Goal: Task Accomplishment & Management: Manage account settings

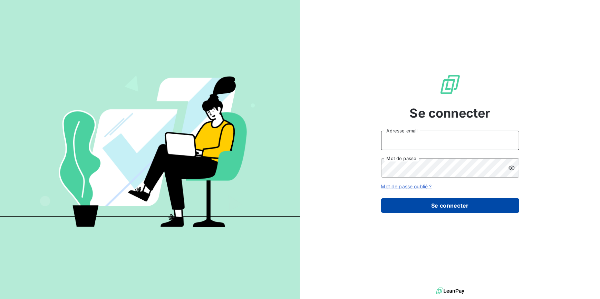
type input "morgane.bazire@lvp-distribution.fr"
click at [424, 209] on button "Se connecter" at bounding box center [450, 206] width 138 height 15
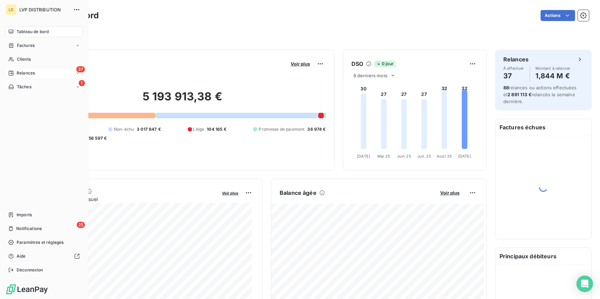
click at [18, 73] on span "Relances" at bounding box center [26, 73] width 18 height 6
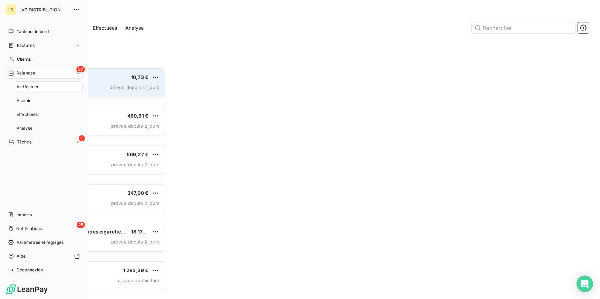
scroll to position [227, 128]
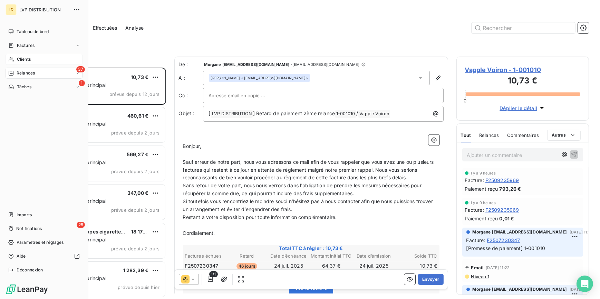
click at [15, 59] on div "Clients" at bounding box center [44, 59] width 77 height 11
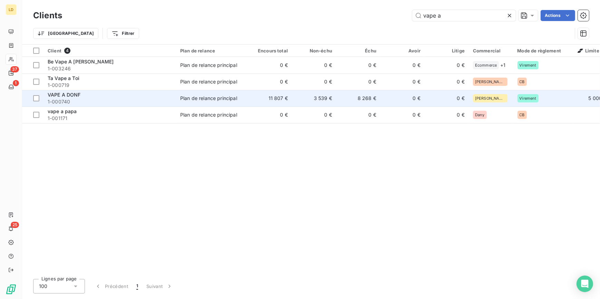
type input "vape a"
click at [78, 96] on span "VAPE A DONF" at bounding box center [64, 95] width 33 height 6
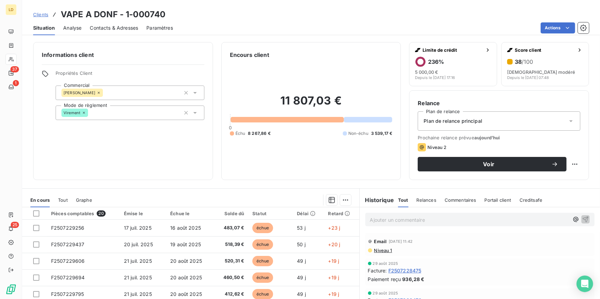
scroll to position [41, 0]
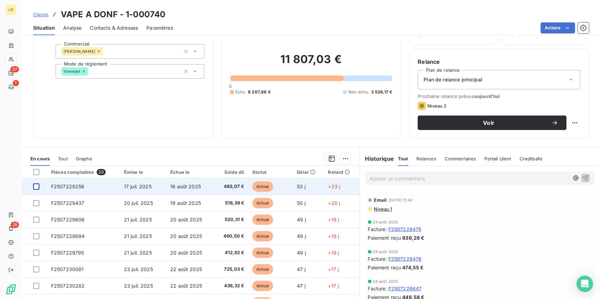
click at [37, 186] on div at bounding box center [36, 187] width 6 height 6
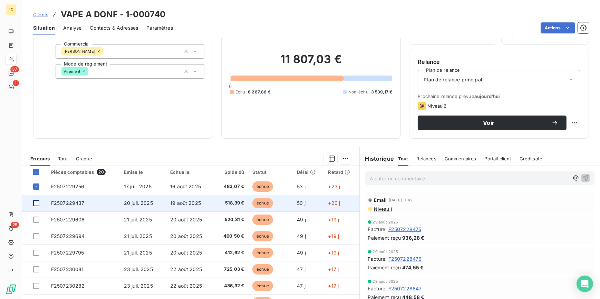
click at [37, 204] on div at bounding box center [36, 203] width 6 height 6
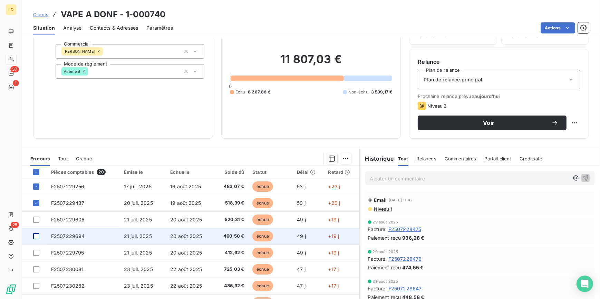
click at [35, 236] on div at bounding box center [36, 237] width 6 height 6
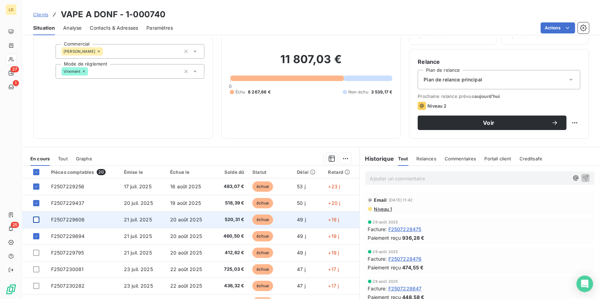
click at [34, 219] on div at bounding box center [36, 220] width 6 height 6
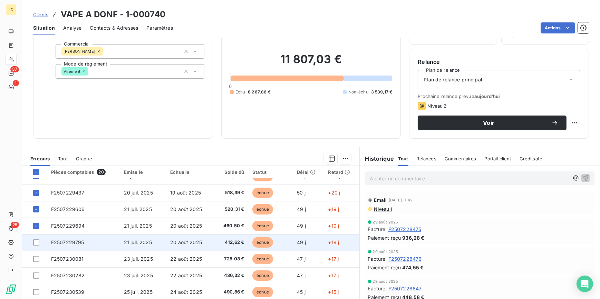
scroll to position [21, 0]
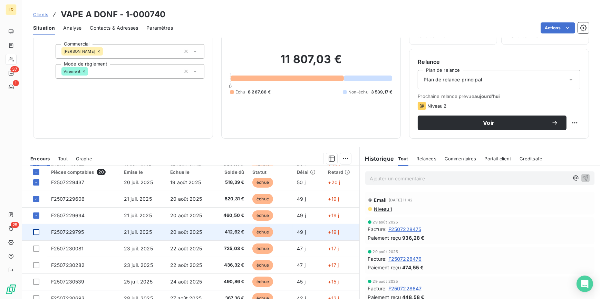
click at [37, 232] on div at bounding box center [36, 232] width 6 height 6
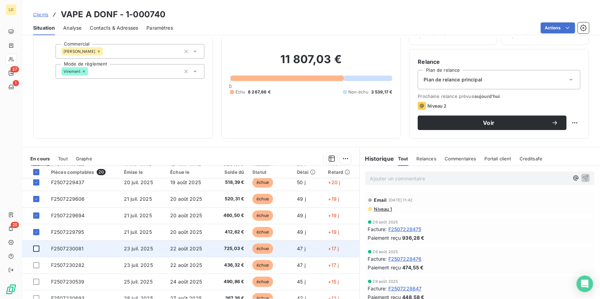
click at [37, 249] on div at bounding box center [36, 249] width 6 height 6
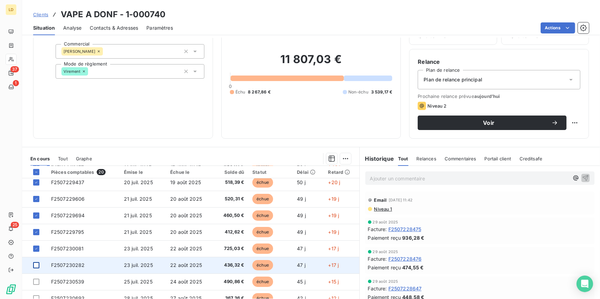
click at [36, 264] on div at bounding box center [36, 266] width 6 height 6
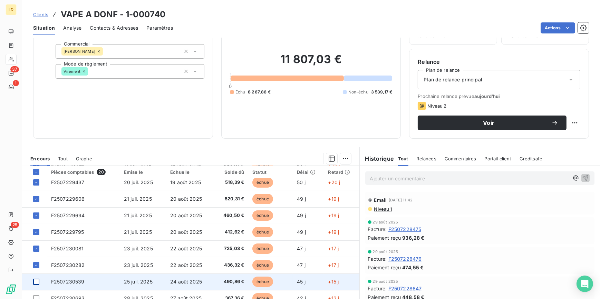
click at [37, 282] on div at bounding box center [36, 282] width 6 height 6
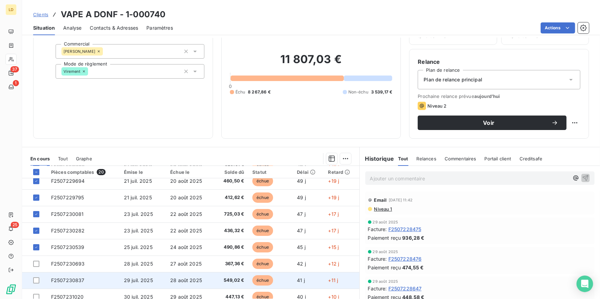
scroll to position [63, 0]
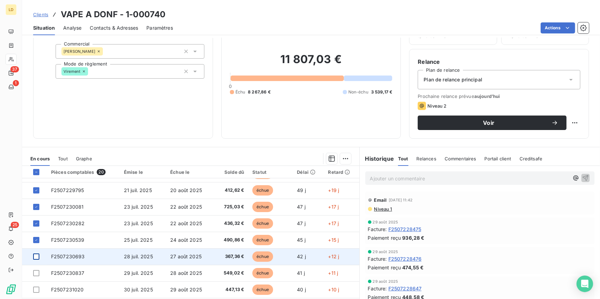
click at [37, 258] on div at bounding box center [36, 257] width 6 height 6
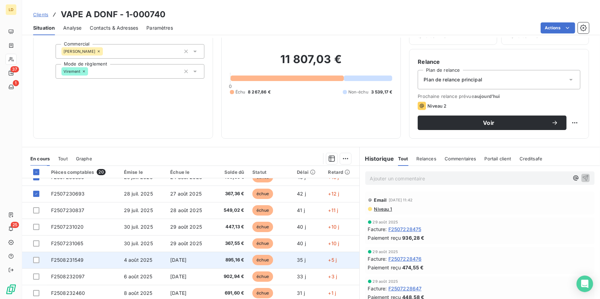
scroll to position [146, 0]
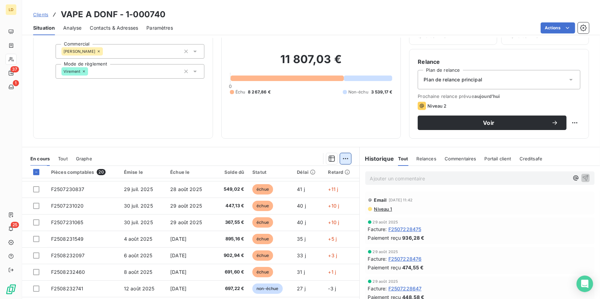
click at [341, 159] on html "LD 37 1 25 Clients VAPE A DONF - 1-000740 Situation Analyse Contacts & Adresses…" at bounding box center [300, 149] width 600 height 299
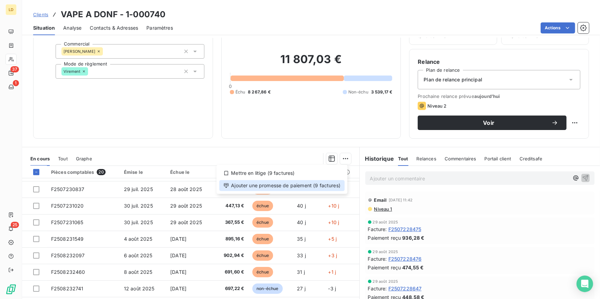
click at [296, 183] on div "Ajouter une promesse de paiement (9 factures)" at bounding box center [281, 185] width 125 height 11
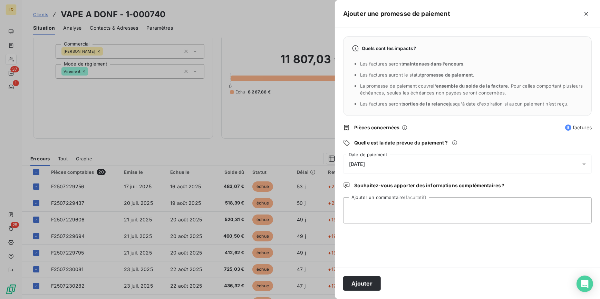
drag, startPoint x: 365, startPoint y: 159, endPoint x: 370, endPoint y: 155, distance: 6.4
click at [365, 160] on div "09/09/2025" at bounding box center [467, 164] width 249 height 19
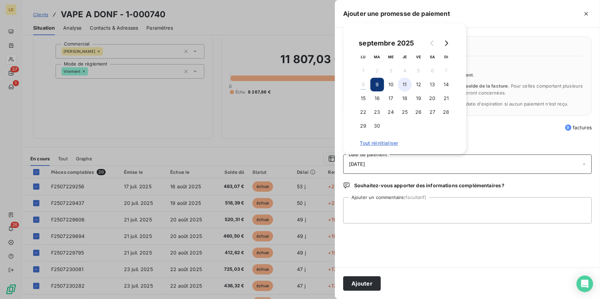
drag, startPoint x: 409, startPoint y: 84, endPoint x: 408, endPoint y: 102, distance: 17.6
click at [409, 84] on button "11" at bounding box center [405, 85] width 14 height 14
click at [401, 221] on textarea "Ajouter un commentaire (facultatif)" at bounding box center [467, 211] width 249 height 26
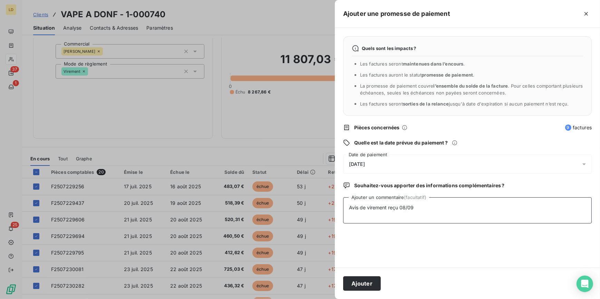
type textarea "Avis de virement reçu 08/09"
click at [376, 276] on div "Ajouter" at bounding box center [467, 283] width 265 height 31
click at [365, 283] on button "Ajouter" at bounding box center [362, 284] width 38 height 15
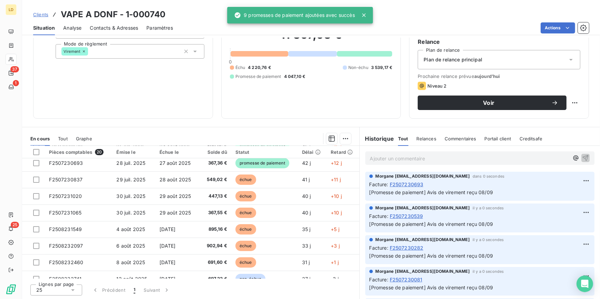
scroll to position [84, 0]
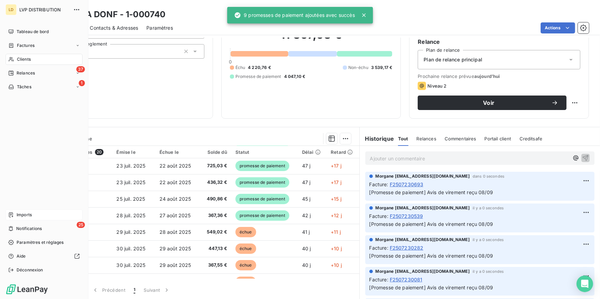
drag, startPoint x: 16, startPoint y: 227, endPoint x: 23, endPoint y: 215, distance: 14.3
click at [16, 227] on div "25 Notifications" at bounding box center [44, 228] width 77 height 11
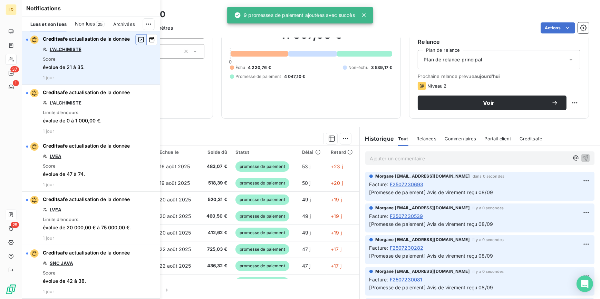
click at [138, 38] on icon "button" at bounding box center [141, 39] width 6 height 7
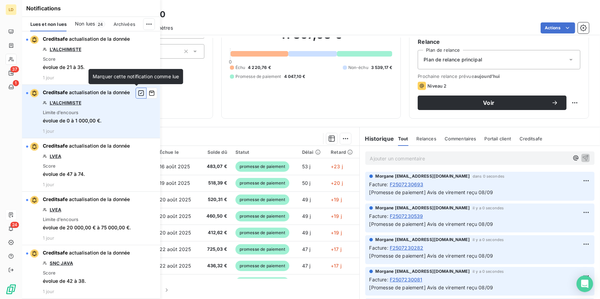
click at [139, 95] on icon "button" at bounding box center [142, 93] width 6 height 6
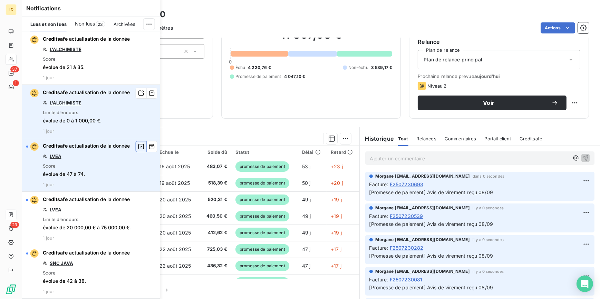
click at [138, 147] on icon "button" at bounding box center [141, 146] width 6 height 7
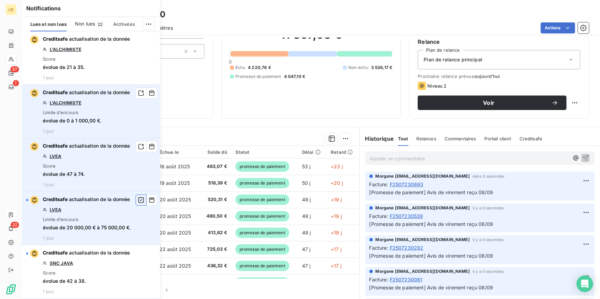
click at [138, 199] on icon "button" at bounding box center [141, 200] width 6 height 7
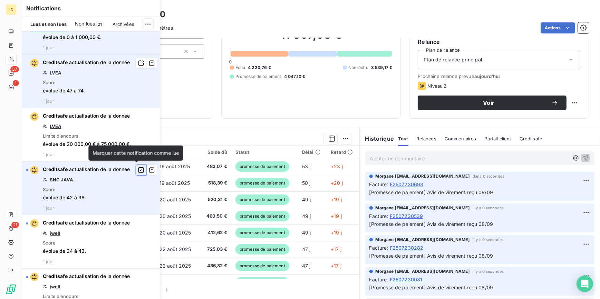
click at [138, 171] on icon "button" at bounding box center [141, 170] width 6 height 7
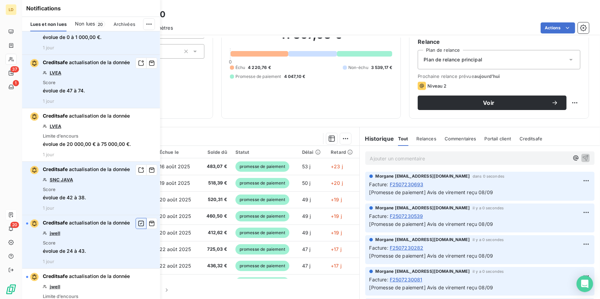
click at [138, 221] on icon "button" at bounding box center [141, 223] width 6 height 7
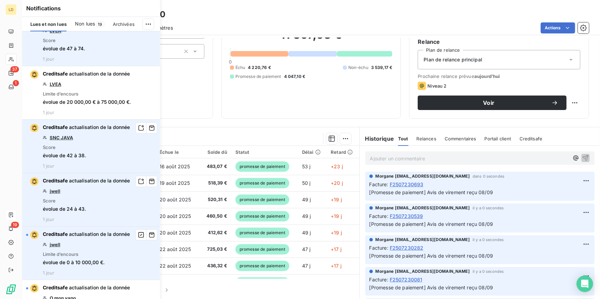
scroll to position [188, 0]
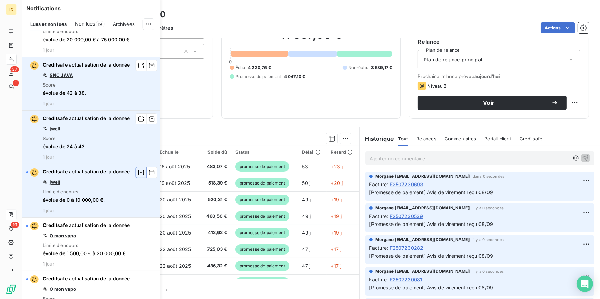
click at [138, 173] on icon "button" at bounding box center [141, 172] width 6 height 7
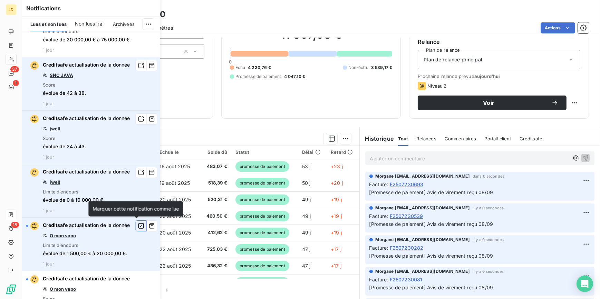
click at [139, 224] on icon "button" at bounding box center [141, 226] width 6 height 7
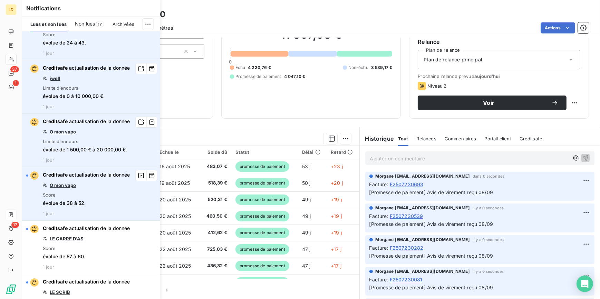
scroll to position [293, 0]
click at [139, 177] on icon "button" at bounding box center [142, 175] width 6 height 6
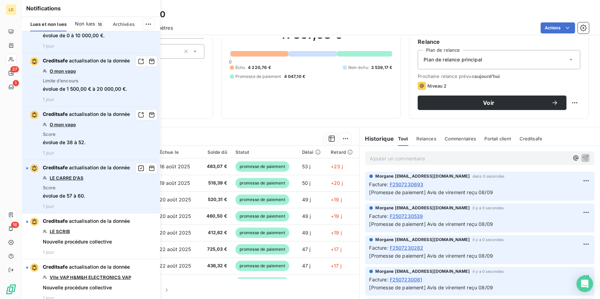
scroll to position [356, 0]
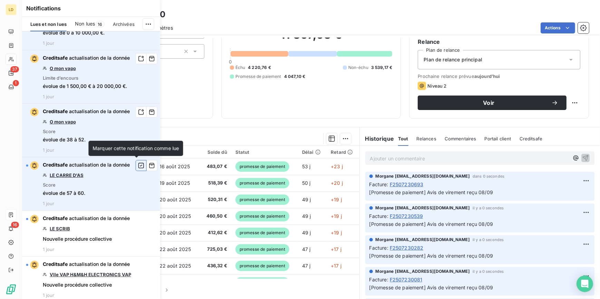
click at [138, 164] on icon "button" at bounding box center [141, 165] width 6 height 7
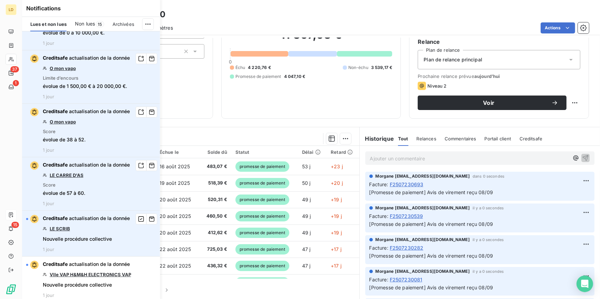
click at [54, 228] on link "LE SCRIB" at bounding box center [60, 229] width 20 height 6
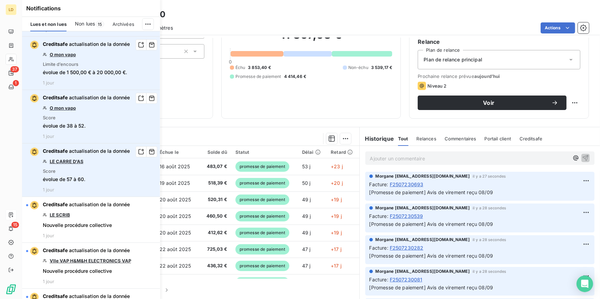
scroll to position [377, 0]
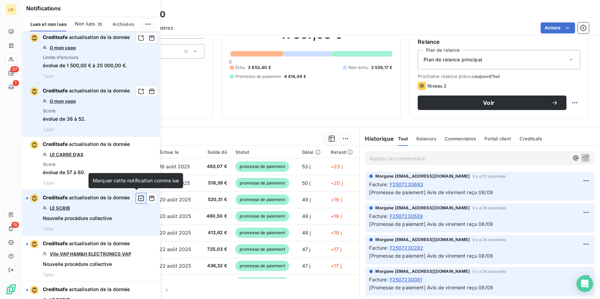
click at [138, 197] on icon "button" at bounding box center [141, 198] width 6 height 7
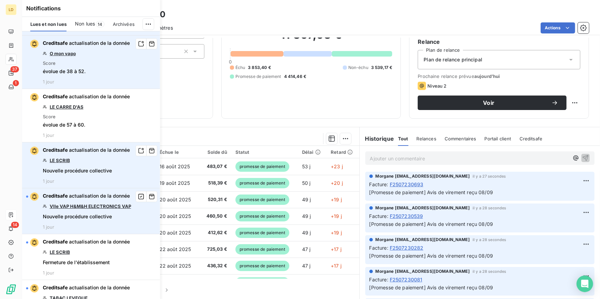
scroll to position [439, 0]
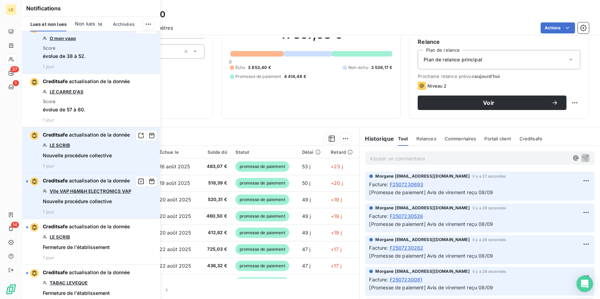
click at [102, 190] on link "VIIe VAP H&M&H ELECTRONICS VAP" at bounding box center [91, 192] width 82 height 6
click at [138, 181] on icon "button" at bounding box center [141, 181] width 6 height 7
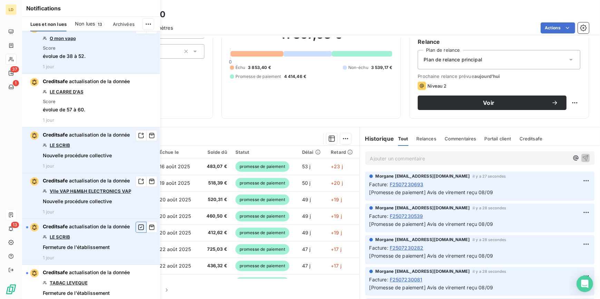
click at [138, 227] on icon "button" at bounding box center [141, 227] width 6 height 7
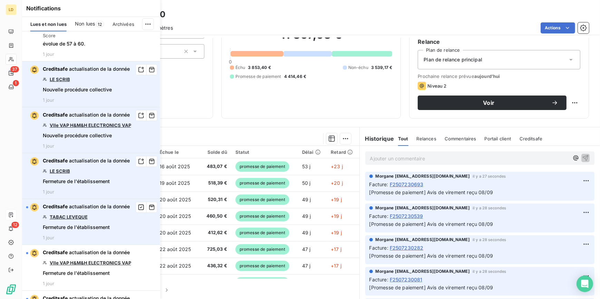
scroll to position [523, 0]
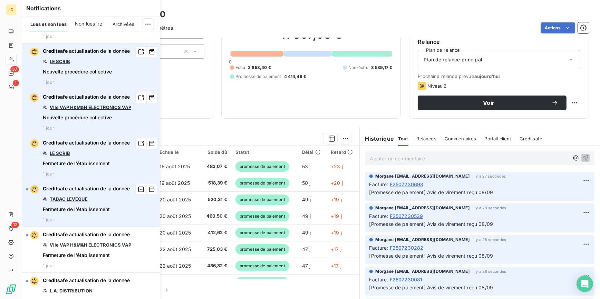
click at [74, 198] on link "TABAC LEVEQUE" at bounding box center [69, 200] width 38 height 6
click at [138, 190] on icon "button" at bounding box center [141, 189] width 6 height 7
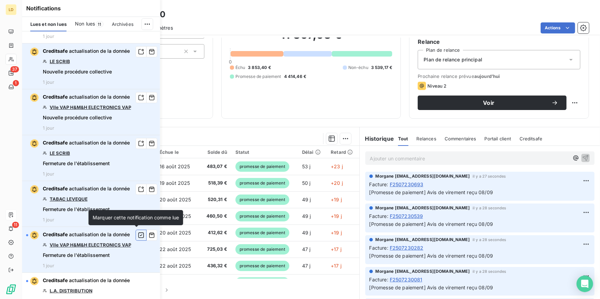
click at [138, 235] on icon "button" at bounding box center [141, 235] width 6 height 7
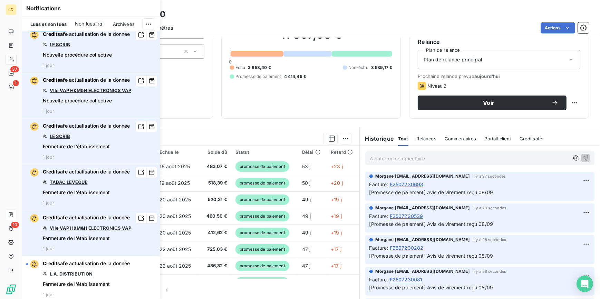
scroll to position [607, 0]
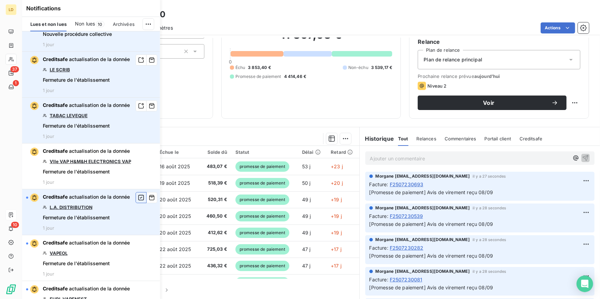
click at [138, 197] on icon "button" at bounding box center [141, 197] width 6 height 7
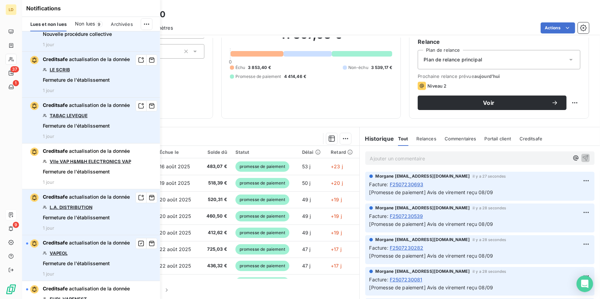
click at [59, 253] on link "VAPEOL" at bounding box center [59, 254] width 18 height 6
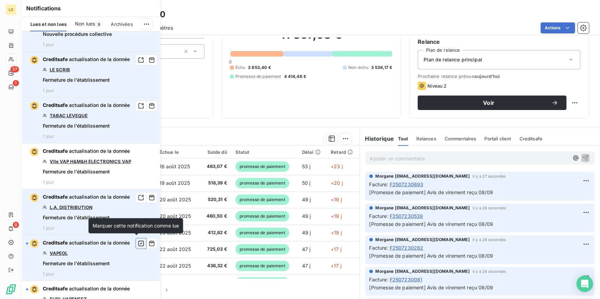
click at [138, 243] on icon "button" at bounding box center [141, 243] width 6 height 7
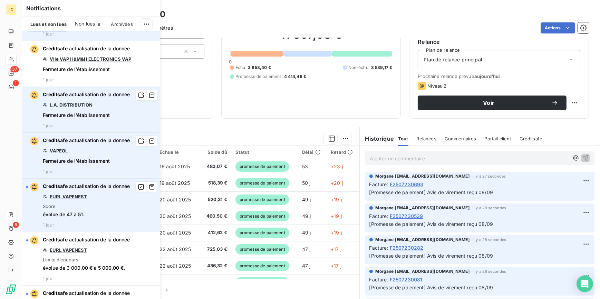
scroll to position [712, 0]
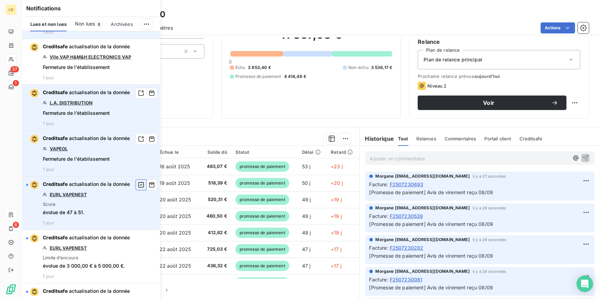
click at [138, 183] on icon "button" at bounding box center [141, 185] width 6 height 7
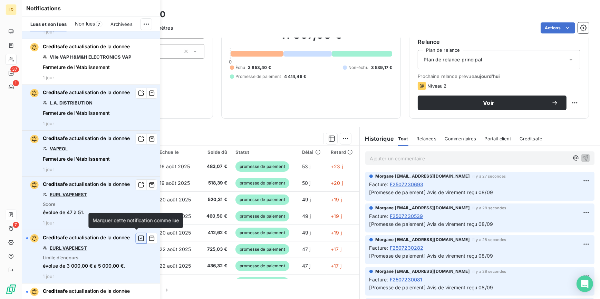
click at [136, 239] on button "button" at bounding box center [141, 238] width 11 height 11
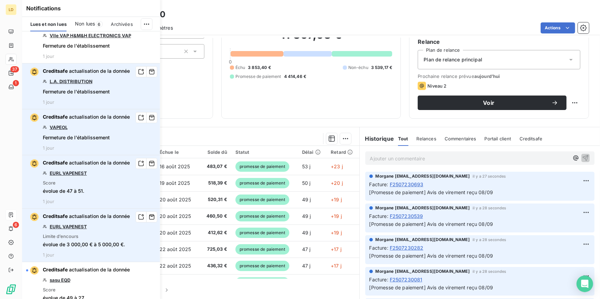
scroll to position [795, 0]
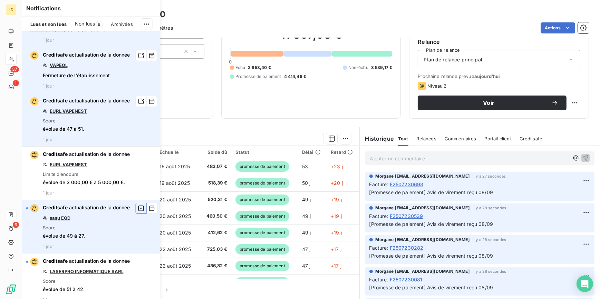
click at [139, 210] on icon "button" at bounding box center [142, 209] width 6 height 6
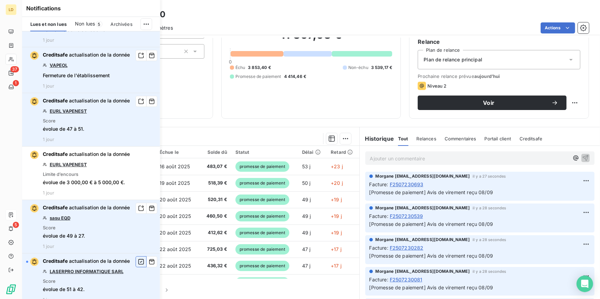
click at [138, 260] on icon "button" at bounding box center [141, 262] width 6 height 7
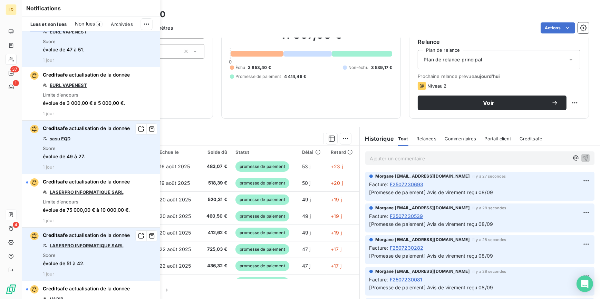
scroll to position [900, 0]
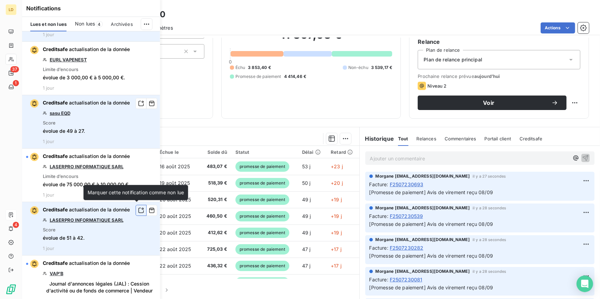
drag, startPoint x: 137, startPoint y: 212, endPoint x: 135, endPoint y: 207, distance: 5.7
click at [138, 212] on icon "button" at bounding box center [141, 210] width 6 height 7
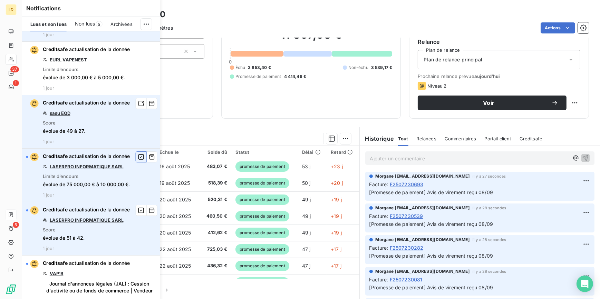
click at [139, 158] on icon "button" at bounding box center [142, 157] width 6 height 6
click at [138, 211] on icon "button" at bounding box center [141, 210] width 6 height 7
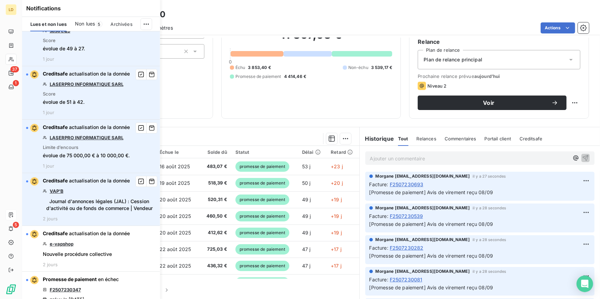
scroll to position [984, 0]
click at [55, 188] on link "VAP'B" at bounding box center [57, 191] width 14 height 6
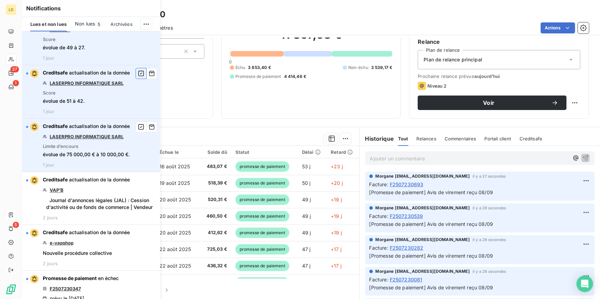
click at [138, 72] on icon "button" at bounding box center [141, 73] width 6 height 7
click at [139, 126] on icon "button" at bounding box center [142, 127] width 6 height 6
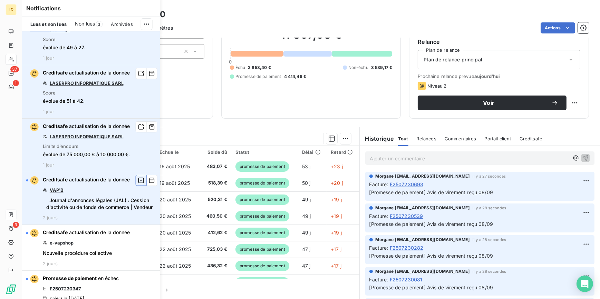
click at [138, 180] on icon "button" at bounding box center [141, 180] width 6 height 7
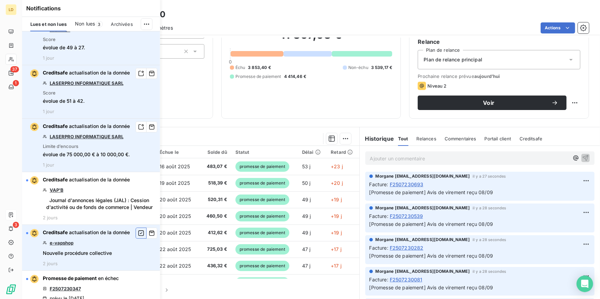
click at [138, 233] on icon "button" at bounding box center [141, 233] width 6 height 7
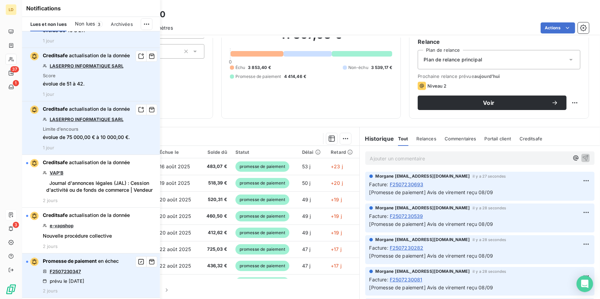
scroll to position [1067, 0]
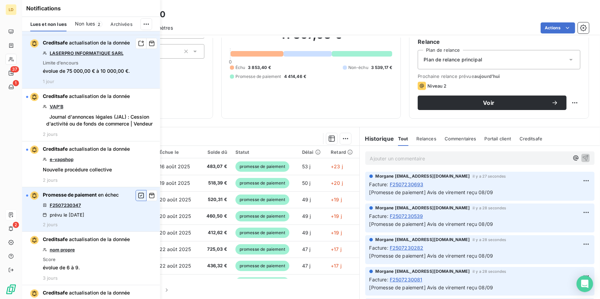
click at [138, 192] on icon "button" at bounding box center [141, 195] width 6 height 7
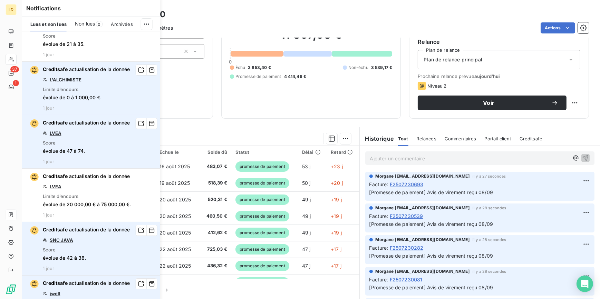
scroll to position [0, 0]
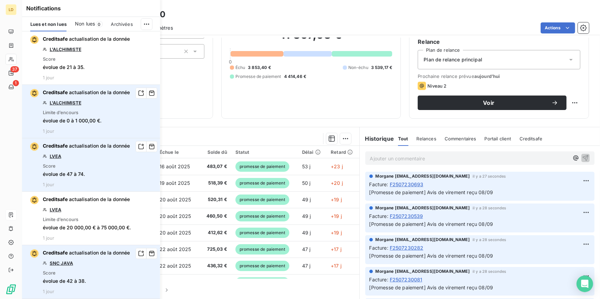
click at [17, 69] on div "Notifications Lues et non lues Non lues 0 Archivées Creditsafe actualisation de…" at bounding box center [84, 149] width 138 height 299
click at [14, 74] on div at bounding box center [11, 73] width 6 height 6
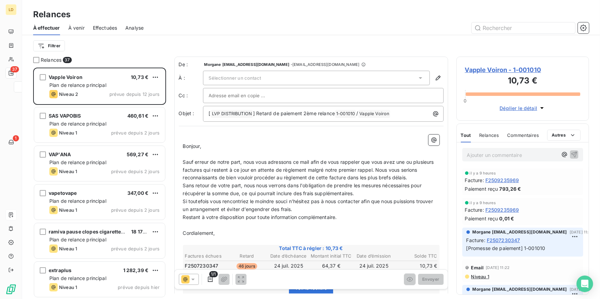
scroll to position [227, 128]
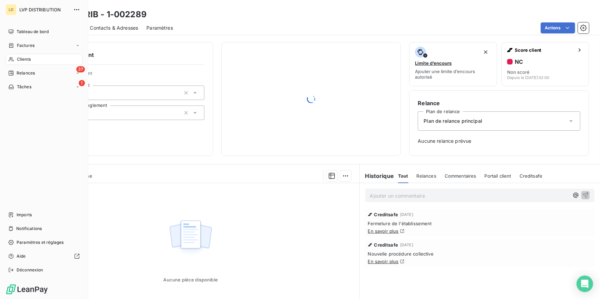
click at [18, 59] on span "Clients" at bounding box center [24, 59] width 14 height 6
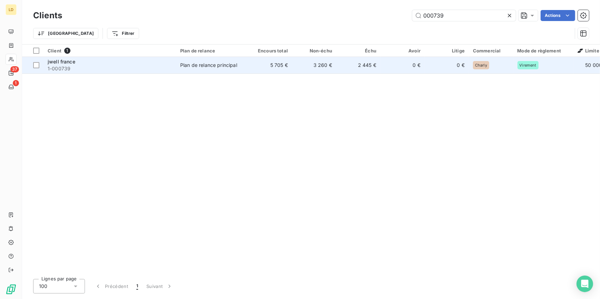
type input "000739"
click at [192, 65] on div "Plan de relance principal" at bounding box center [208, 65] width 57 height 7
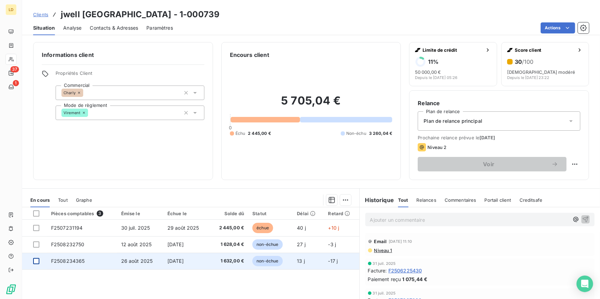
click at [36, 262] on div at bounding box center [36, 261] width 6 height 6
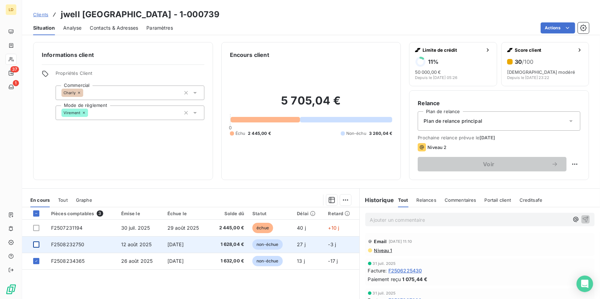
click at [37, 244] on div at bounding box center [36, 245] width 6 height 6
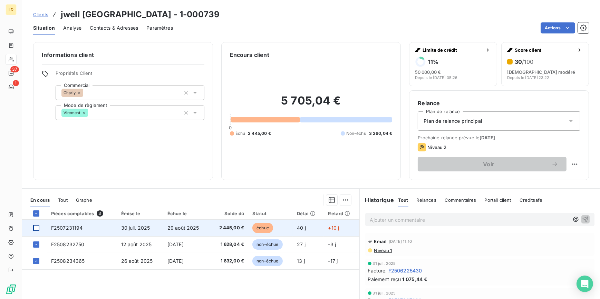
click at [34, 227] on div at bounding box center [36, 228] width 6 height 6
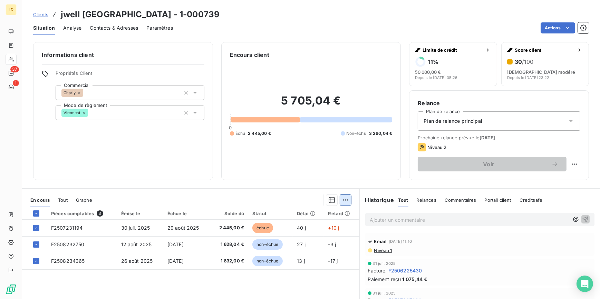
click at [342, 200] on html "LD 37 1 Clients jwell france - 1-000739 Situation Analyse Contacts & Adresses P…" at bounding box center [300, 149] width 600 height 299
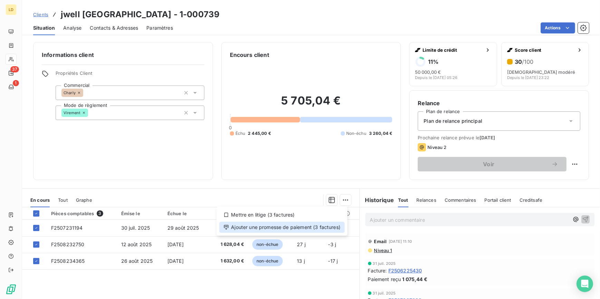
click at [301, 224] on div "Ajouter une promesse de paiement (3 factures)" at bounding box center [281, 227] width 125 height 11
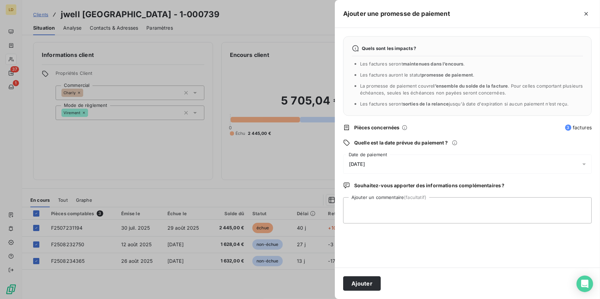
click at [377, 155] on div "09/09/2025" at bounding box center [467, 164] width 249 height 19
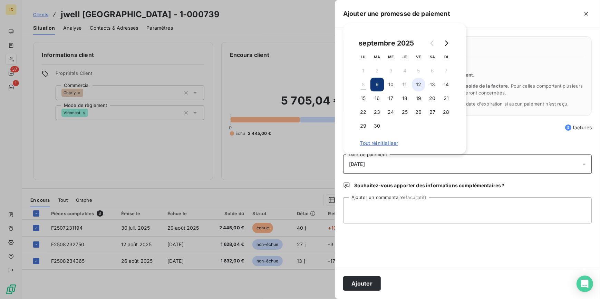
click at [421, 84] on button "12" at bounding box center [419, 85] width 14 height 14
click at [386, 197] on div "Quels sont les impacts ? Les factures seront maintenues dans l’encours . Les fa…" at bounding box center [467, 148] width 265 height 240
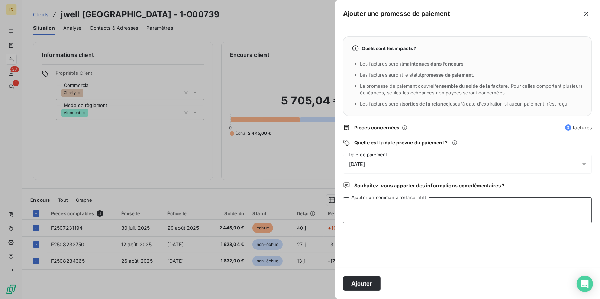
drag, startPoint x: 359, startPoint y: 215, endPoint x: 329, endPoint y: 219, distance: 29.6
click at [359, 215] on textarea "Ajouter un commentaire (facultatif)" at bounding box center [467, 211] width 249 height 26
click at [415, 213] on textarea "Avis de virement reçu" at bounding box center [467, 211] width 249 height 26
type textarea "Avis de virement reçu 05/09 virement programmé au 08/09"
click at [361, 292] on div "Ajouter" at bounding box center [467, 283] width 265 height 31
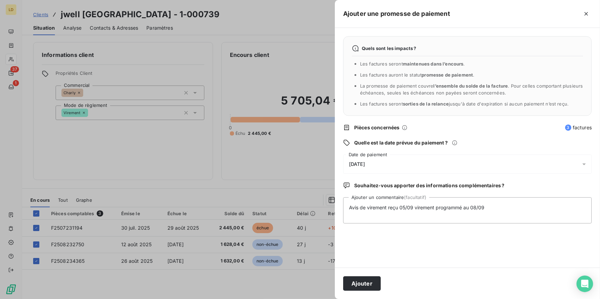
drag, startPoint x: 368, startPoint y: 285, endPoint x: 313, endPoint y: 261, distance: 60.6
click at [368, 285] on button "Ajouter" at bounding box center [362, 284] width 38 height 15
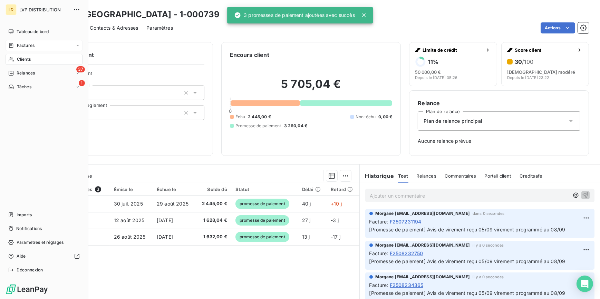
click at [44, 46] on div "Factures" at bounding box center [44, 45] width 77 height 11
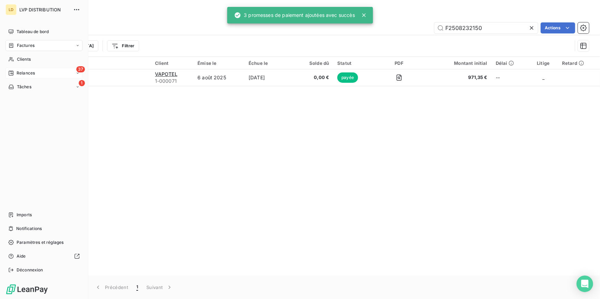
click at [17, 71] on span "Relances" at bounding box center [26, 73] width 18 height 6
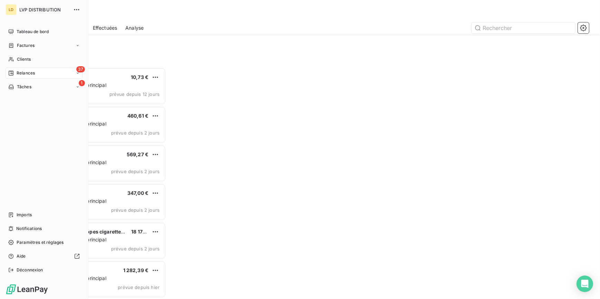
scroll to position [227, 128]
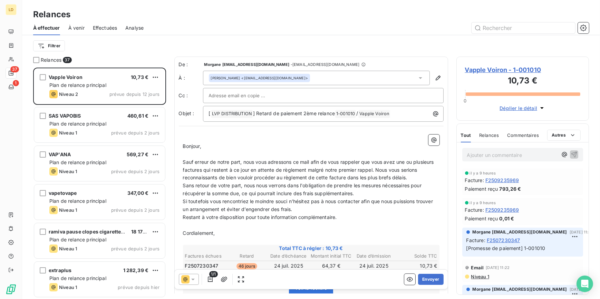
drag, startPoint x: 183, startPoint y: 280, endPoint x: 189, endPoint y: 279, distance: 5.8
click at [183, 280] on icon at bounding box center [185, 280] width 4 height 4
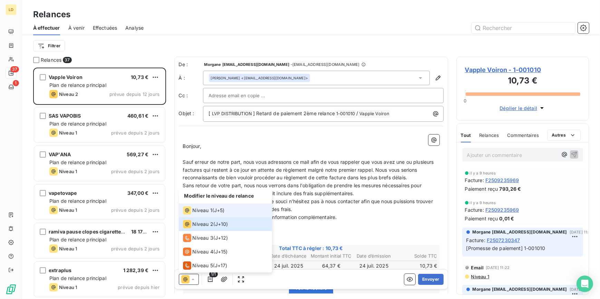
click at [199, 211] on span "Niveau 1" at bounding box center [203, 210] width 20 height 7
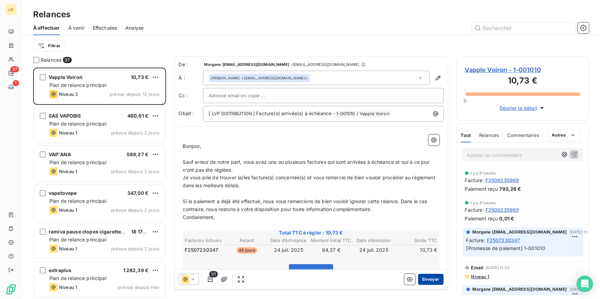
click at [434, 281] on button "Envoyer" at bounding box center [430, 279] width 25 height 11
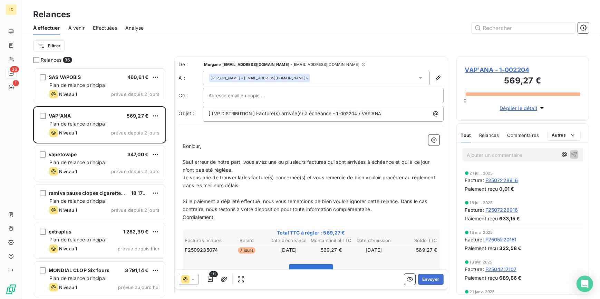
click at [490, 156] on p "Ajouter un commentaire ﻿" at bounding box center [512, 155] width 91 height 9
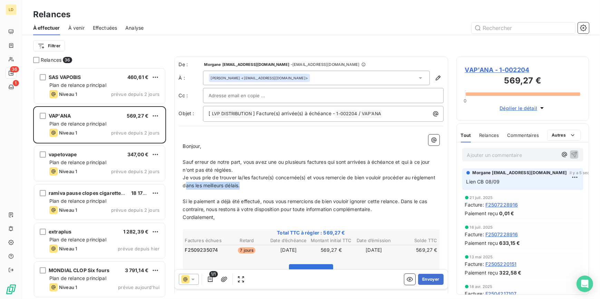
drag, startPoint x: 279, startPoint y: 183, endPoint x: 212, endPoint y: 188, distance: 67.2
click at [212, 188] on p "Je vous prie de trouver la/les facture(s) concernée(s) et vous remercie de bien…" at bounding box center [311, 182] width 257 height 16
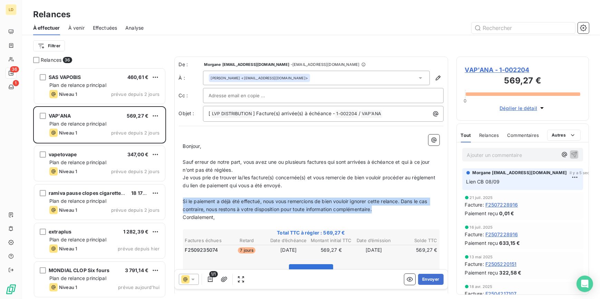
drag, startPoint x: 356, startPoint y: 205, endPoint x: 180, endPoint y: 200, distance: 176.9
click at [180, 200] on div "﻿ Bonjour, ﻿ Sauf erreur de notre part, vous avez une ou plusieurs factures qui…" at bounding box center [311, 246] width 265 height 230
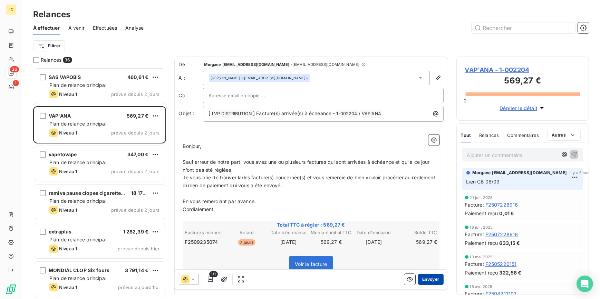
click at [435, 279] on button "Envoyer" at bounding box center [430, 279] width 25 height 11
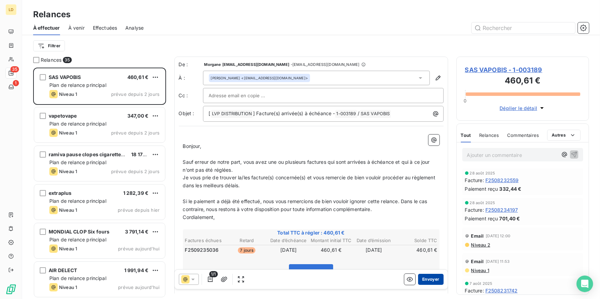
click at [431, 280] on button "Envoyer" at bounding box center [430, 279] width 25 height 11
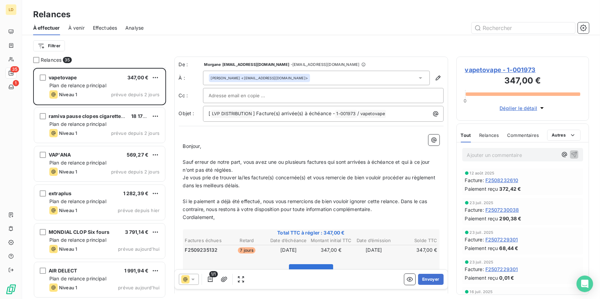
click at [506, 154] on p "Ajouter un commentaire ﻿" at bounding box center [512, 155] width 91 height 9
drag, startPoint x: 275, startPoint y: 184, endPoint x: 213, endPoint y: 184, distance: 62.2
click at [210, 185] on p "Je vous prie de trouver la/les facture(s) concernée(s) et vous remercie de bien…" at bounding box center [311, 182] width 257 height 16
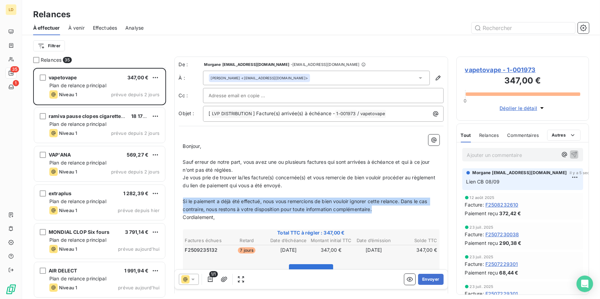
drag, startPoint x: 375, startPoint y: 210, endPoint x: 175, endPoint y: 204, distance: 200.4
click at [180, 204] on div "﻿ Bonjour, ﻿ Sauf erreur de notre part, vous avez une ou plusieurs factures qui…" at bounding box center [311, 246] width 265 height 230
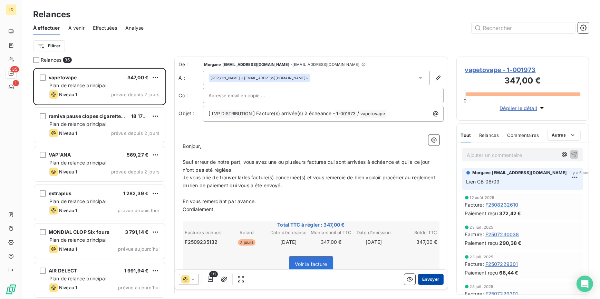
click at [437, 276] on button "Envoyer" at bounding box center [430, 279] width 25 height 11
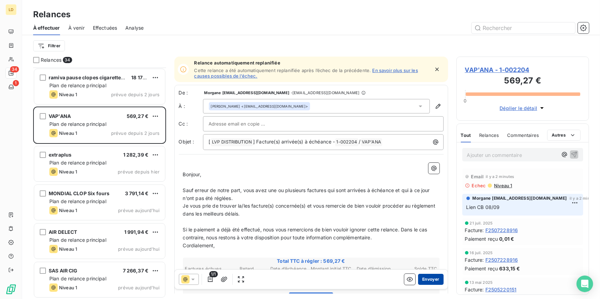
click at [427, 277] on button "Envoyer" at bounding box center [430, 279] width 25 height 11
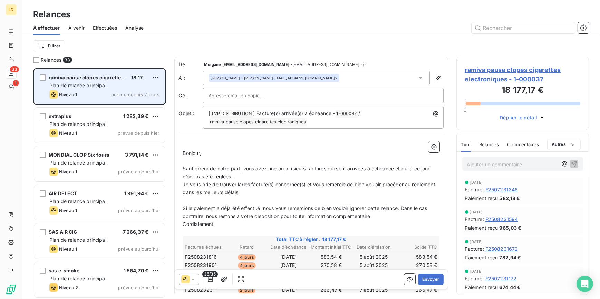
click at [100, 89] on div "ramiva pause clopes cigarettes electroniques 18 177,17 € Plan de relance princi…" at bounding box center [99, 86] width 131 height 35
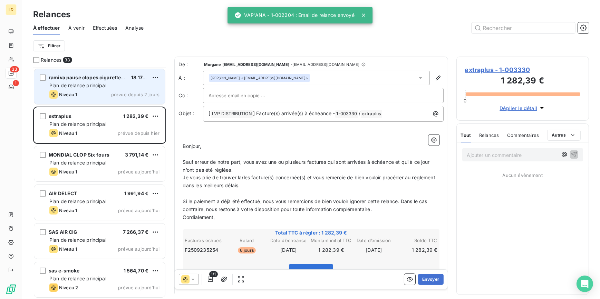
click at [70, 73] on div "ramiva pause clopes cigarettes electroniques 18 177,17 € Plan de relance princi…" at bounding box center [99, 86] width 131 height 35
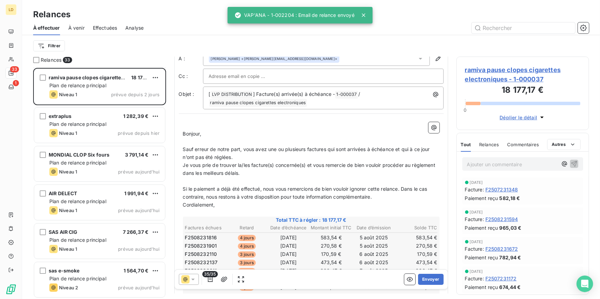
scroll to position [84, 0]
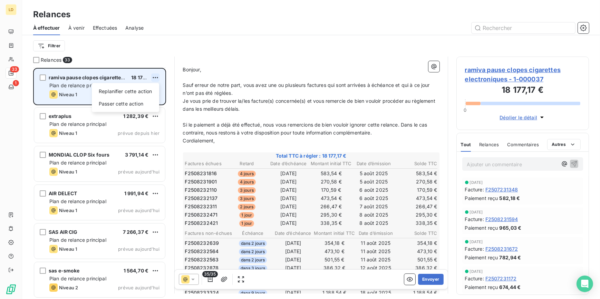
click at [158, 76] on html "LD 33 1 Relances À effectuer À venir Effectuées Analyse Filtrer Relances 33 ram…" at bounding box center [300, 149] width 600 height 299
click at [148, 90] on div "Replanifier cette action" at bounding box center [126, 91] width 62 height 11
select select "8"
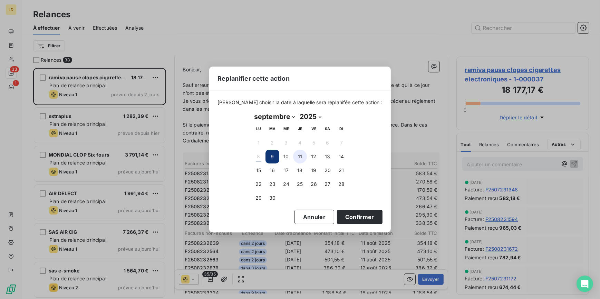
click at [302, 156] on button "11" at bounding box center [300, 157] width 14 height 14
click at [354, 215] on button "Confirmer" at bounding box center [360, 217] width 46 height 15
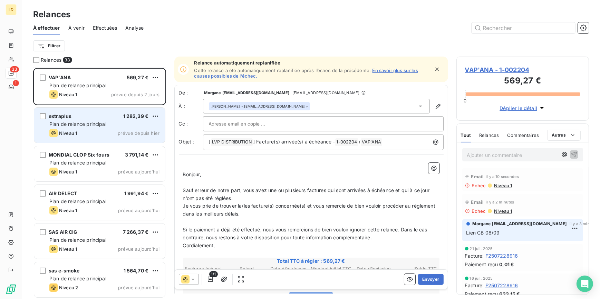
click at [80, 119] on div "extraplus 1 282,39 € Plan de relance principal Niveau 1 prévue depuis hier" at bounding box center [99, 125] width 131 height 35
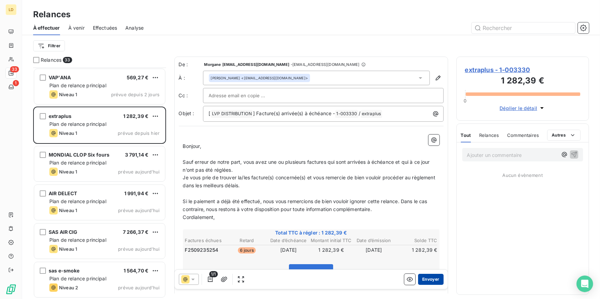
click at [425, 281] on button "Envoyer" at bounding box center [430, 279] width 25 height 11
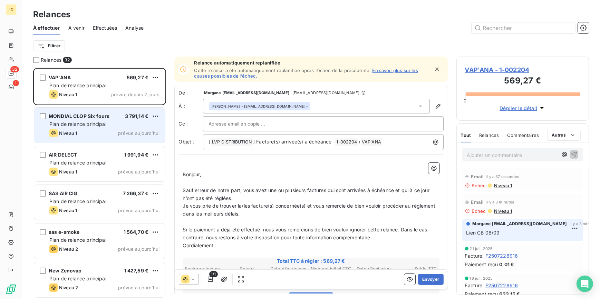
click at [95, 127] on div "Plan de relance principal" at bounding box center [104, 124] width 110 height 7
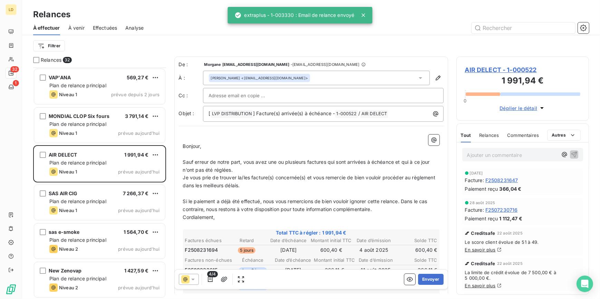
click at [51, 106] on div "VAP'ANA 569,27 € Plan de relance principal Niveau 1 prévue depuis 2 jours" at bounding box center [99, 87] width 133 height 39
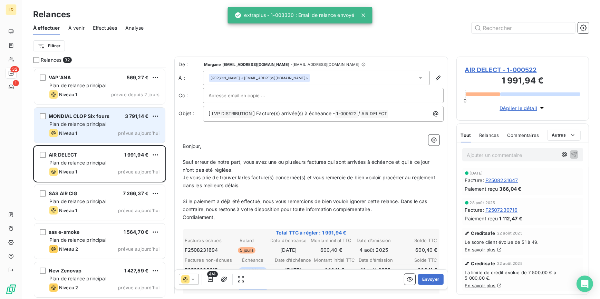
click at [91, 118] on span "MONDIAL CLOP Six fours" at bounding box center [79, 116] width 61 height 6
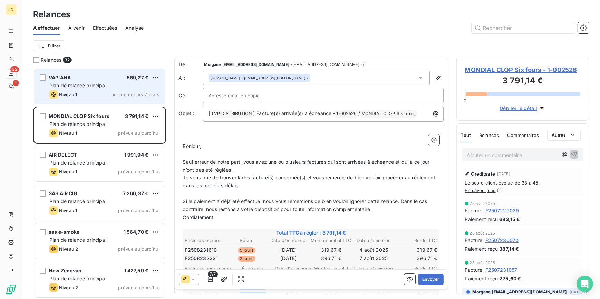
click at [58, 82] on div "Plan de relance principal" at bounding box center [104, 85] width 110 height 7
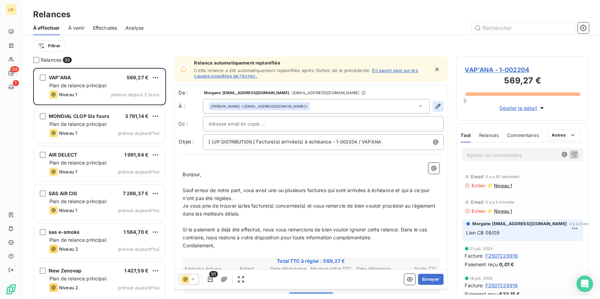
click at [436, 106] on icon "button" at bounding box center [438, 106] width 5 height 5
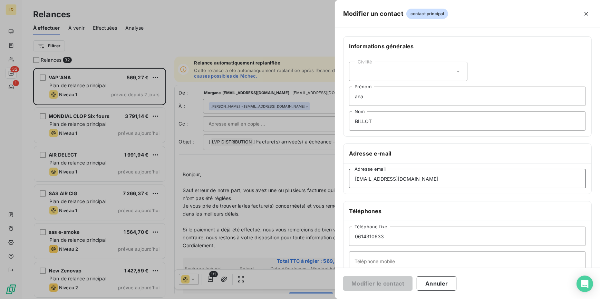
drag, startPoint x: 353, startPoint y: 174, endPoint x: 267, endPoint y: 176, distance: 85.7
click at [265, 299] on div "Modifier un contact contact principal Informations générales Civilité ana Préno…" at bounding box center [300, 299] width 600 height 0
paste input "billot@gmail"
type input "[EMAIL_ADDRESS][DOMAIN_NAME]"
click at [379, 287] on button "Modifier le contact" at bounding box center [377, 284] width 69 height 15
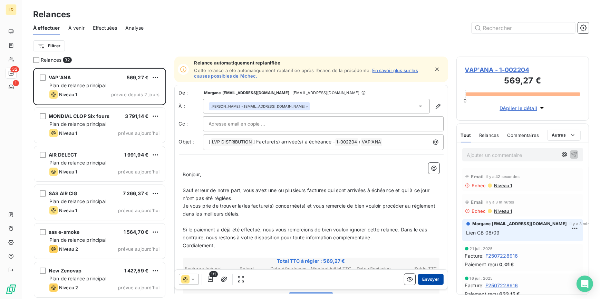
click at [429, 280] on button "Envoyer" at bounding box center [430, 279] width 25 height 11
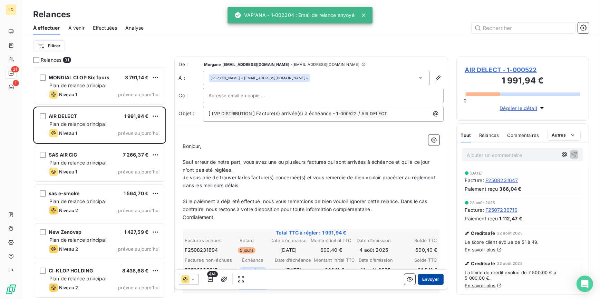
click at [432, 280] on button "Envoyer" at bounding box center [430, 279] width 25 height 11
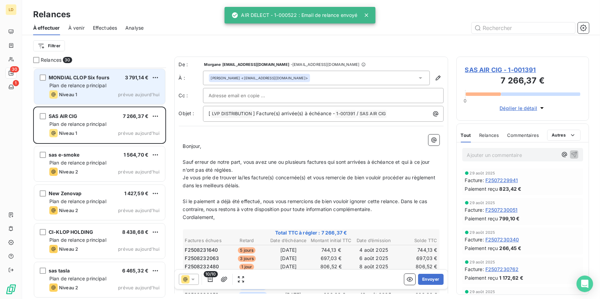
click at [85, 89] on div "MONDIAL CLOP Six fours 3 791,14 € Plan de relance principal Niveau 1 prévue auj…" at bounding box center [99, 86] width 131 height 35
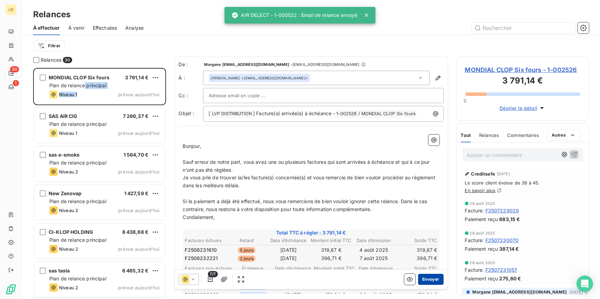
click at [425, 280] on button "Envoyer" at bounding box center [430, 279] width 25 height 11
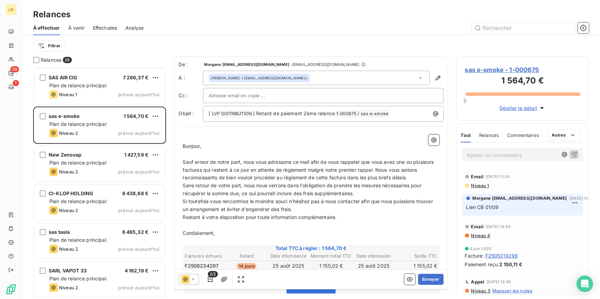
click at [489, 158] on p "Ajouter un commentaire ﻿" at bounding box center [512, 155] width 91 height 9
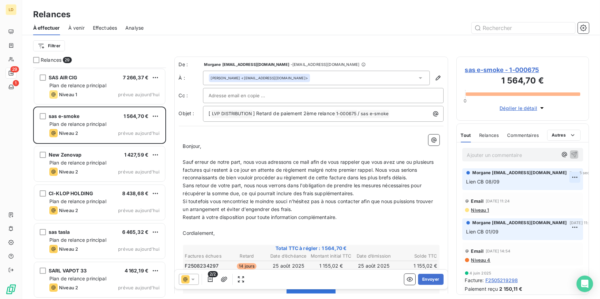
click at [571, 179] on html "LD 29 1 Relances À effectuer À venir Effectuées Analyse Filtrer Relances 29 SAS…" at bounding box center [300, 149] width 600 height 299
click at [549, 195] on div "Editer" at bounding box center [554, 193] width 39 height 11
click at [477, 183] on span "Lien CB 08/09" at bounding box center [484, 182] width 34 height 6
click at [428, 278] on button "Envoyer" at bounding box center [430, 279] width 25 height 11
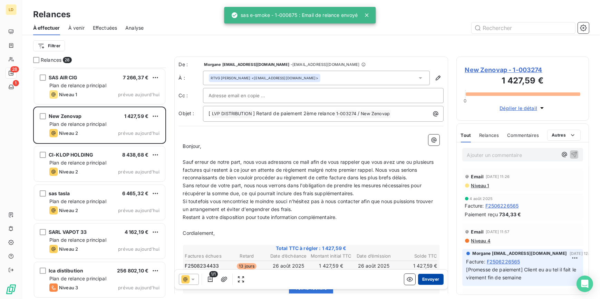
click at [428, 281] on button "Envoyer" at bounding box center [430, 279] width 25 height 11
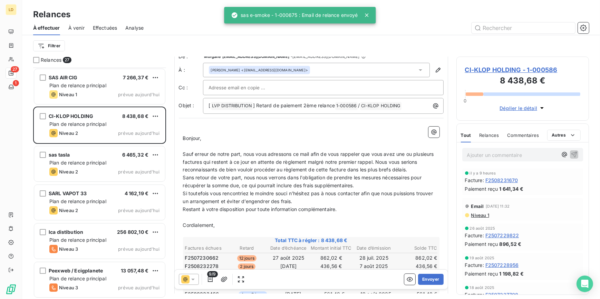
scroll to position [21, 0]
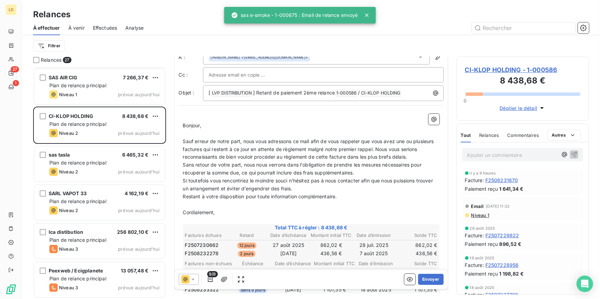
click at [515, 66] on span "CI-KLOP HOLDING - 1-000586" at bounding box center [523, 69] width 116 height 9
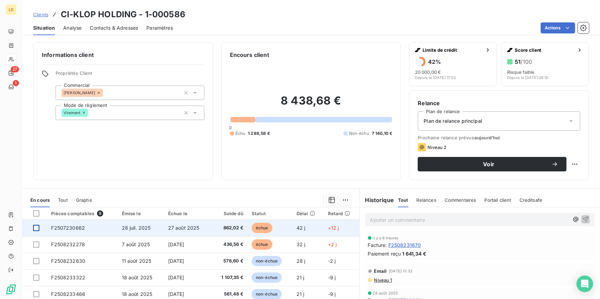
click at [37, 228] on div at bounding box center [36, 228] width 6 height 6
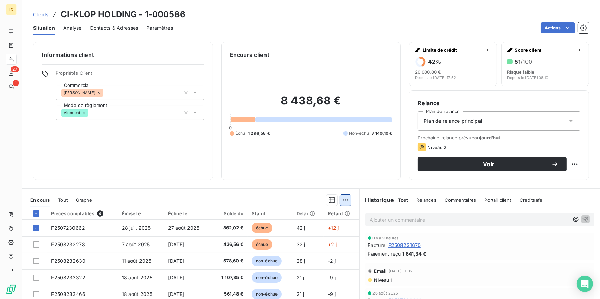
click at [345, 197] on html "LD 27 1 Clients CI-KLOP HOLDING - 1-000586 Situation Analyse Contacts & Adresse…" at bounding box center [300, 149] width 600 height 299
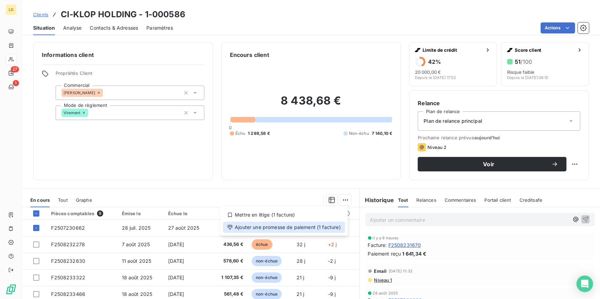
click at [316, 225] on div "Ajouter une promesse de paiement (1 facture)" at bounding box center [284, 227] width 122 height 11
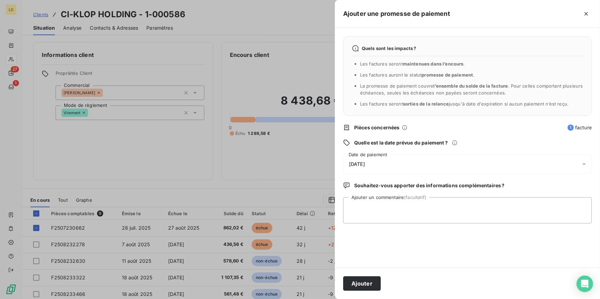
click at [366, 160] on div "09/09/2025" at bounding box center [467, 164] width 249 height 19
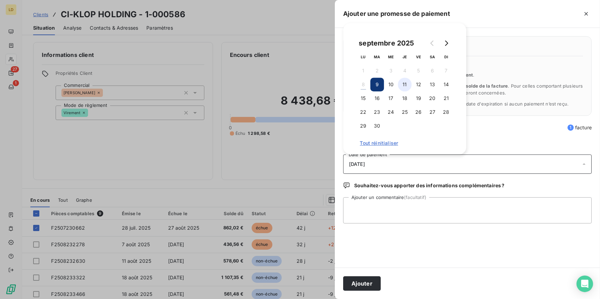
click at [411, 83] on button "11" at bounding box center [405, 85] width 14 height 14
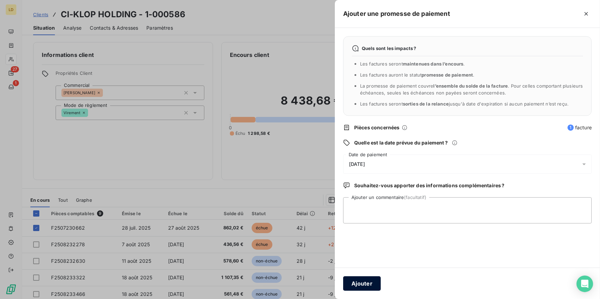
click at [363, 287] on button "Ajouter" at bounding box center [362, 284] width 38 height 15
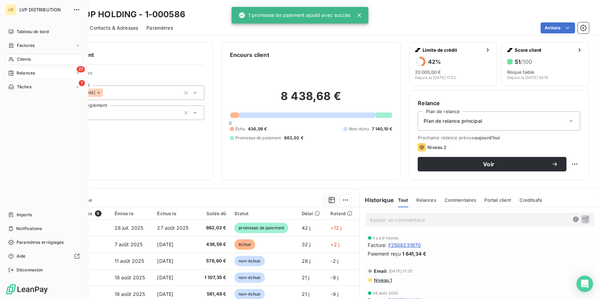
click at [19, 72] on span "Relances" at bounding box center [26, 73] width 18 height 6
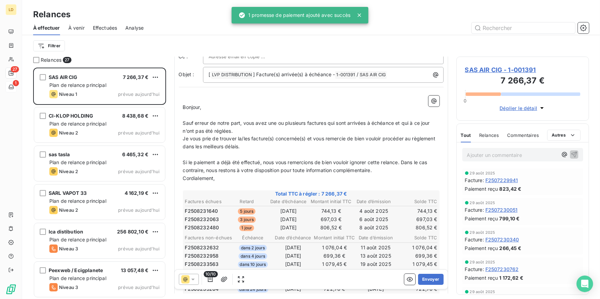
scroll to position [42, 0]
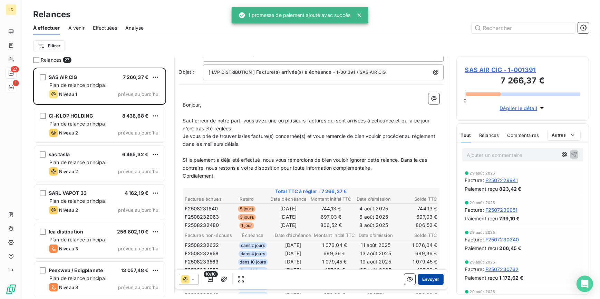
click at [424, 279] on button "Envoyer" at bounding box center [430, 279] width 25 height 11
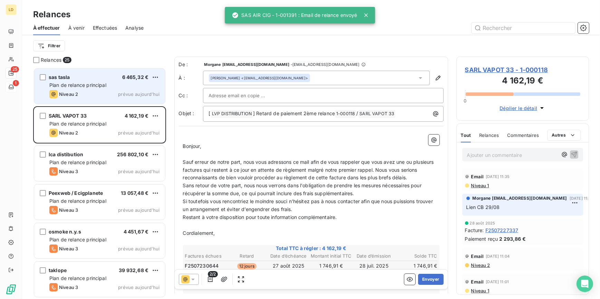
click at [96, 84] on span "Plan de relance principal" at bounding box center [77, 85] width 57 height 6
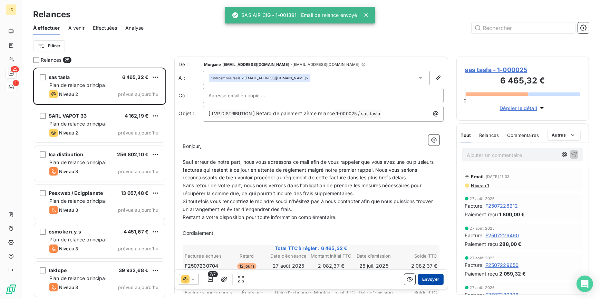
click at [425, 278] on button "Envoyer" at bounding box center [430, 279] width 25 height 11
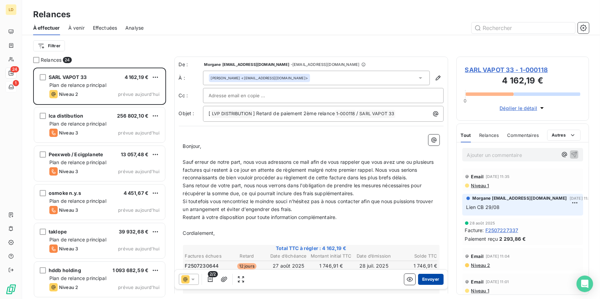
click at [429, 276] on button "Envoyer" at bounding box center [430, 279] width 25 height 11
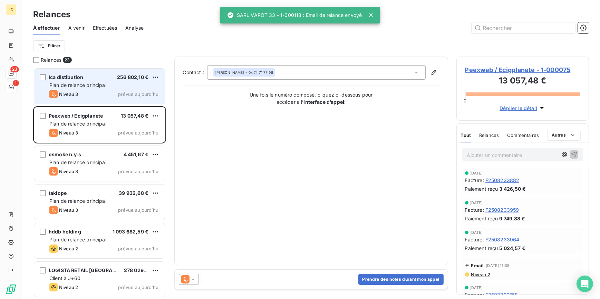
click at [76, 75] on span "lca distibution" at bounding box center [66, 77] width 35 height 6
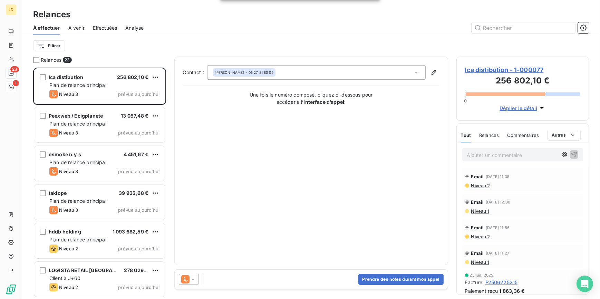
click at [186, 281] on icon at bounding box center [185, 280] width 8 height 8
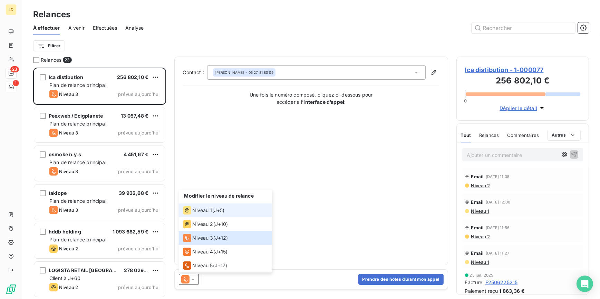
click at [204, 210] on span "Niveau 1" at bounding box center [203, 210] width 20 height 7
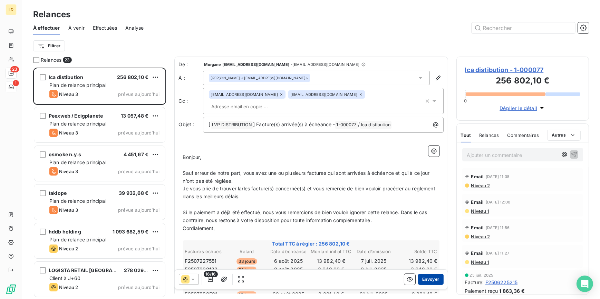
click at [432, 283] on button "Envoyer" at bounding box center [430, 279] width 25 height 11
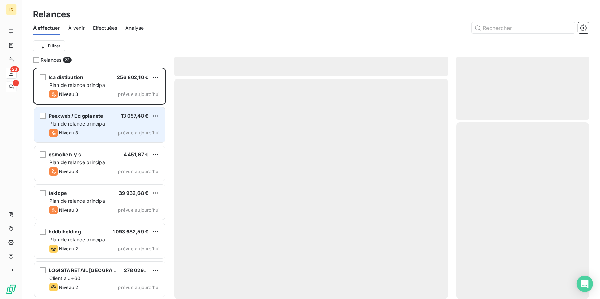
click at [99, 129] on div "Niveau 3 prévue aujourd’hui" at bounding box center [104, 133] width 110 height 8
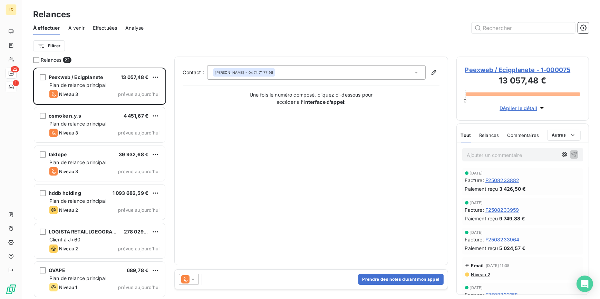
click at [191, 279] on icon at bounding box center [193, 279] width 7 height 7
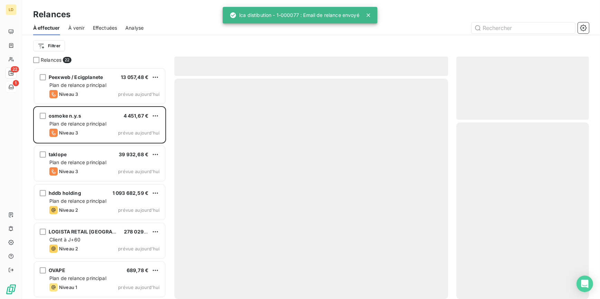
click at [190, 215] on div at bounding box center [311, 189] width 274 height 221
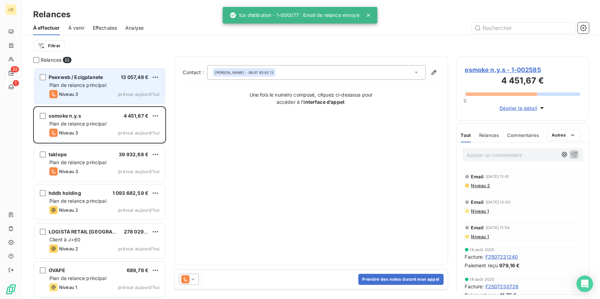
click at [79, 85] on span "Plan de relance principal" at bounding box center [77, 85] width 57 height 6
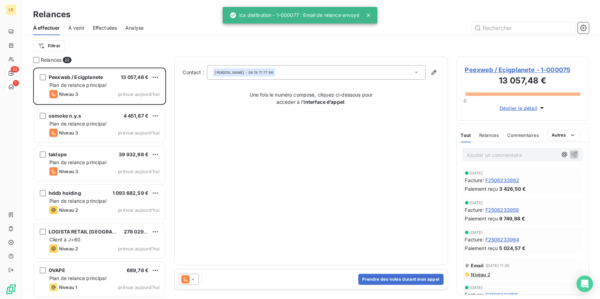
click at [190, 280] on icon at bounding box center [193, 279] width 7 height 7
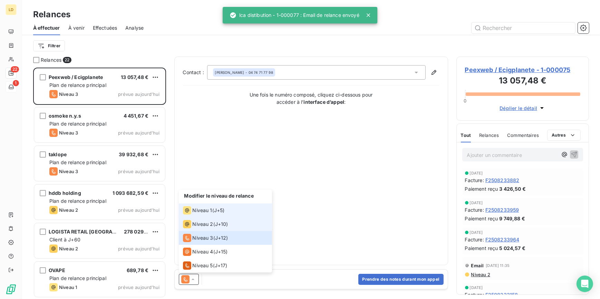
click at [214, 214] on div "Niveau 1 ( J+5 )" at bounding box center [204, 211] width 42 height 8
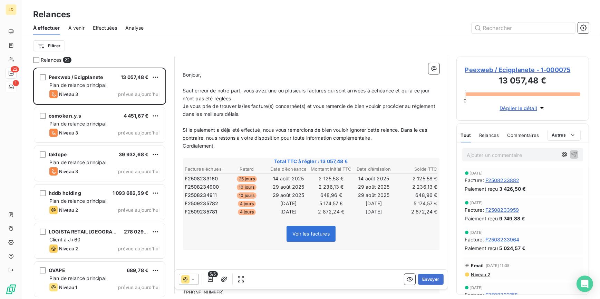
scroll to position [84, 0]
click at [433, 278] on button "Envoyer" at bounding box center [430, 279] width 25 height 11
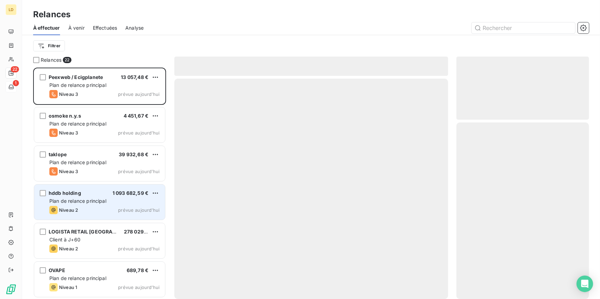
click at [90, 204] on div "Plan de relance principal" at bounding box center [104, 201] width 110 height 7
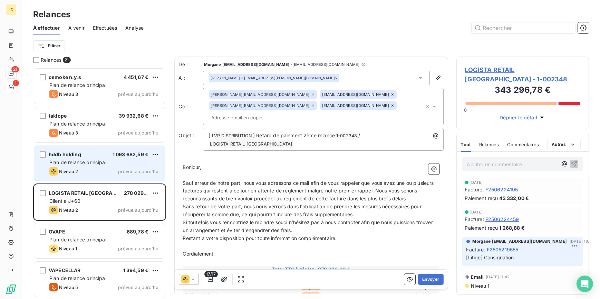
click at [94, 173] on div "Niveau 2 prévue aujourd’hui" at bounding box center [104, 172] width 110 height 8
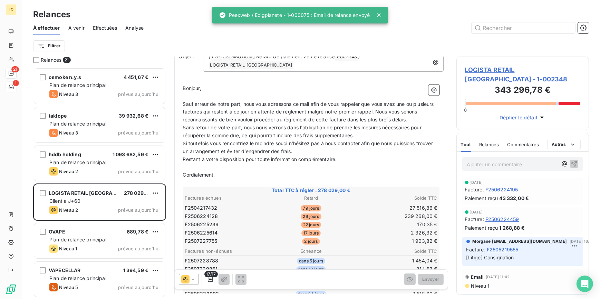
scroll to position [84, 0]
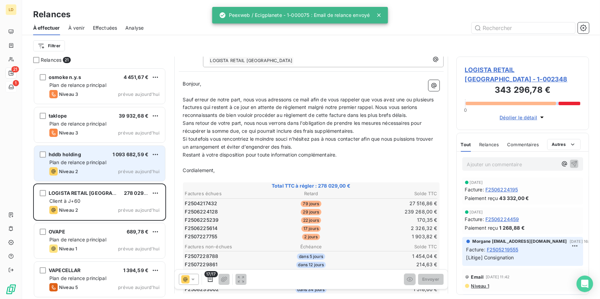
click at [80, 164] on span "Plan de relance principal" at bounding box center [77, 163] width 57 height 6
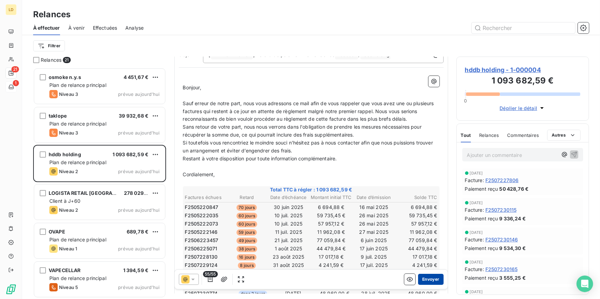
click at [429, 279] on button "Envoyer" at bounding box center [430, 279] width 25 height 11
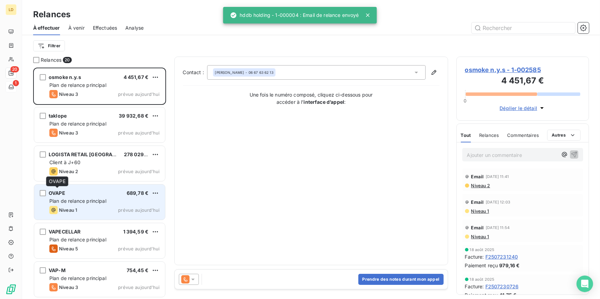
click at [84, 194] on div "OVAPE 689,78 €" at bounding box center [104, 193] width 110 height 6
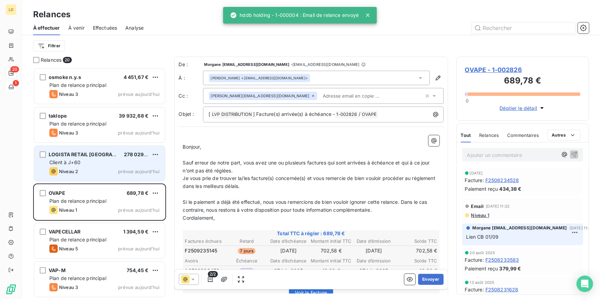
click at [77, 156] on span "LOGISTA RETAIL [GEOGRAPHIC_DATA]" at bounding box center [95, 155] width 92 height 6
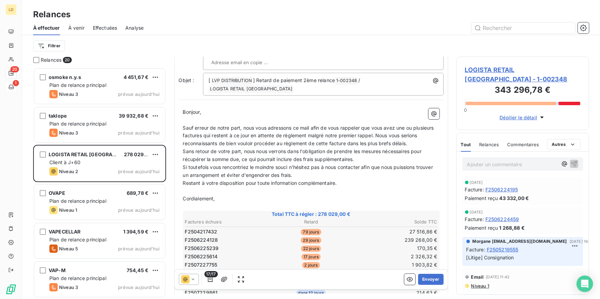
scroll to position [63, 0]
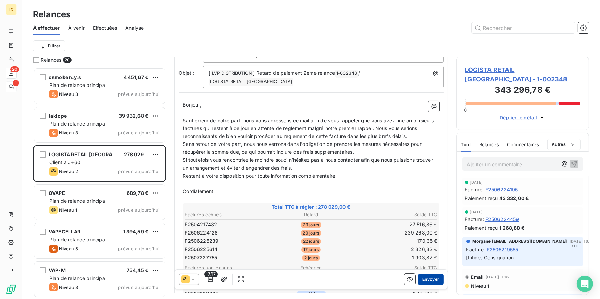
click at [427, 281] on button "Envoyer" at bounding box center [430, 279] width 25 height 11
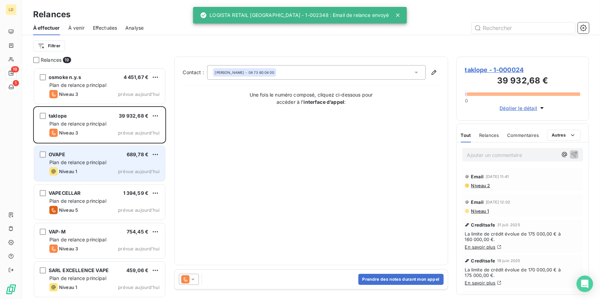
click at [90, 164] on span "Plan de relance principal" at bounding box center [77, 163] width 57 height 6
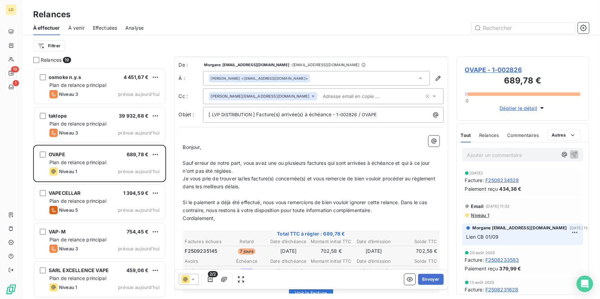
click at [484, 149] on div "Ajouter un commentaire ﻿" at bounding box center [523, 154] width 121 height 13
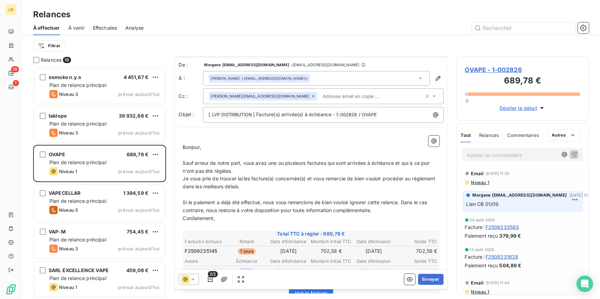
scroll to position [29, 0]
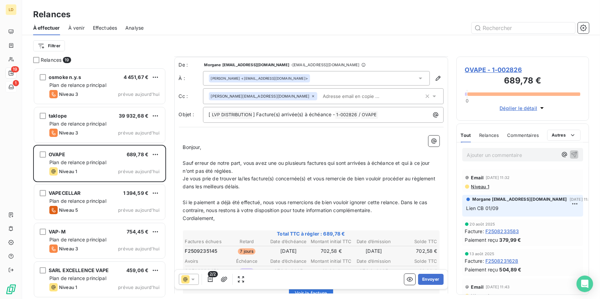
click at [480, 162] on div "Ajouter un commentaire ﻿" at bounding box center [523, 155] width 132 height 25
click at [478, 155] on p "Ajouter un commentaire ﻿" at bounding box center [512, 155] width 91 height 9
drag, startPoint x: 246, startPoint y: 184, endPoint x: 208, endPoint y: 183, distance: 38.0
click at [208, 183] on p "Je vous prie de trouver la/les facture(s) concernée(s) et vous remercie de bien…" at bounding box center [311, 183] width 257 height 16
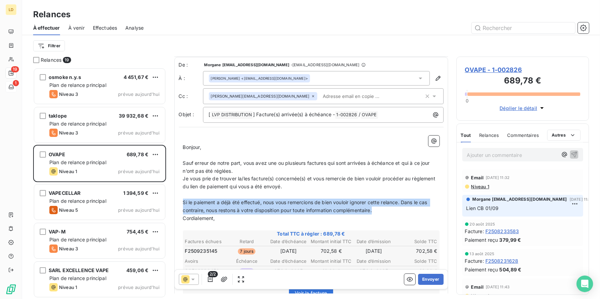
drag, startPoint x: 391, startPoint y: 210, endPoint x: 182, endPoint y: 198, distance: 209.0
click at [182, 198] on div "﻿ Bonjour, ﻿ Sauf erreur de notre part, vous avez une ou plusieurs factures qui…" at bounding box center [311, 257] width 265 height 250
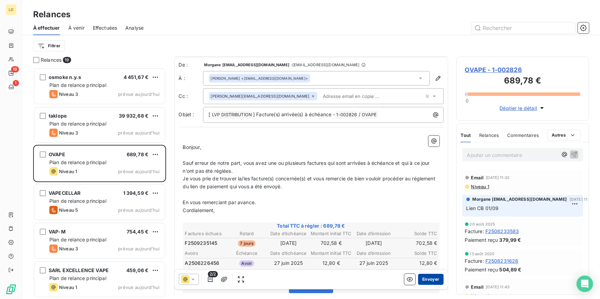
click at [425, 280] on button "Envoyer" at bounding box center [430, 279] width 25 height 11
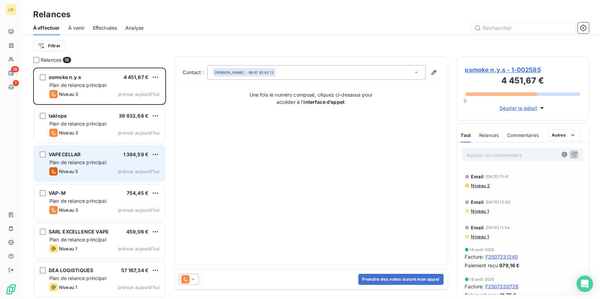
click at [85, 152] on div "VAPECELLAR 1 394,59 €" at bounding box center [104, 155] width 110 height 6
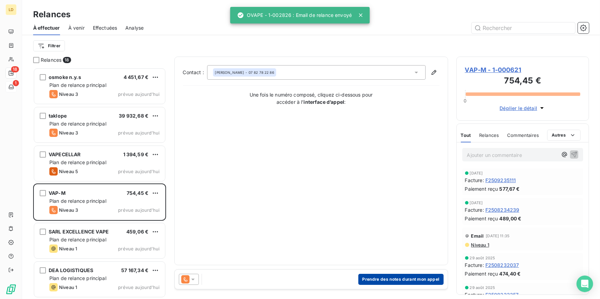
click at [394, 277] on button "Prendre des notes durant mon appel" at bounding box center [401, 279] width 85 height 11
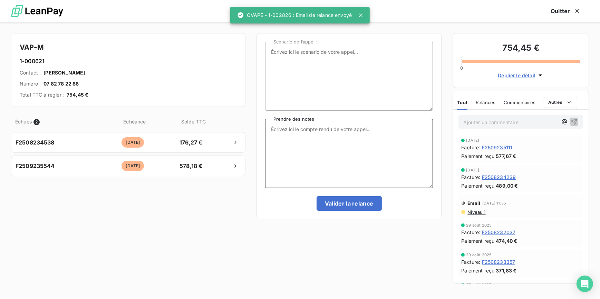
click at [312, 167] on textarea "Prendre des notes" at bounding box center [349, 153] width 168 height 69
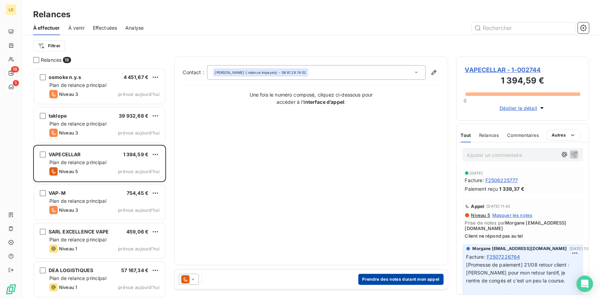
click at [402, 282] on button "Prendre des notes durant mon appel" at bounding box center [401, 279] width 85 height 11
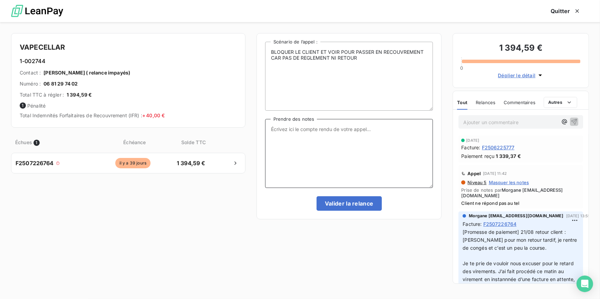
click at [326, 155] on textarea "Prendre des notes" at bounding box center [349, 153] width 168 height 69
type textarea "Bloqué, ne répond pas"
click at [339, 202] on button "Valider la relance" at bounding box center [349, 204] width 65 height 15
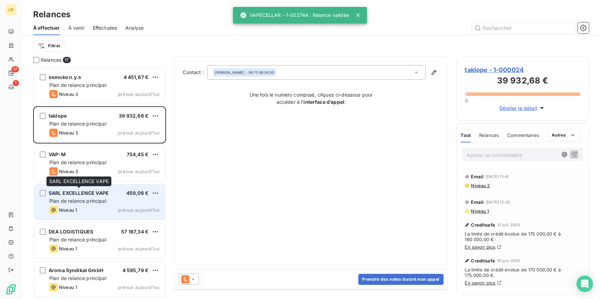
click at [85, 198] on div "Plan de relance principal" at bounding box center [104, 201] width 110 height 7
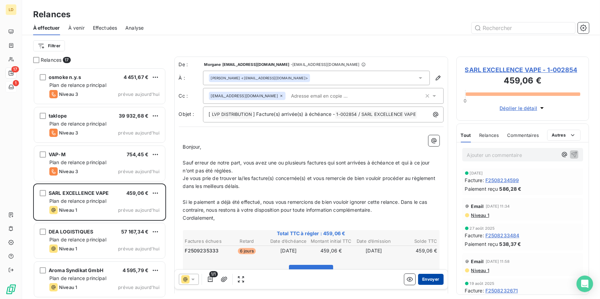
click at [429, 278] on button "Envoyer" at bounding box center [430, 279] width 25 height 11
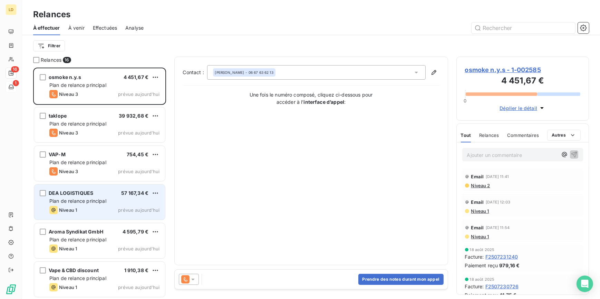
click at [64, 203] on span "Plan de relance principal" at bounding box center [77, 201] width 57 height 6
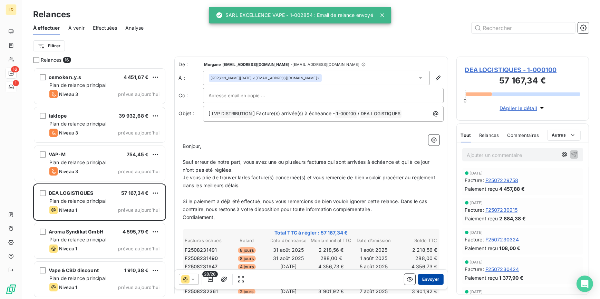
click at [421, 277] on button "Envoyer" at bounding box center [430, 279] width 25 height 11
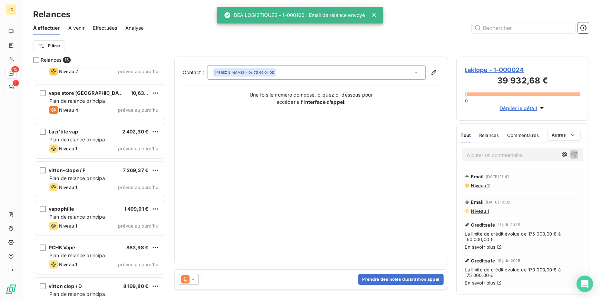
scroll to position [349, 0]
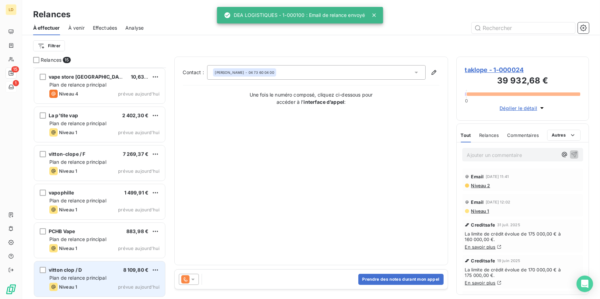
click at [104, 286] on div "Niveau 1 prévue aujourd’hui" at bounding box center [104, 287] width 110 height 8
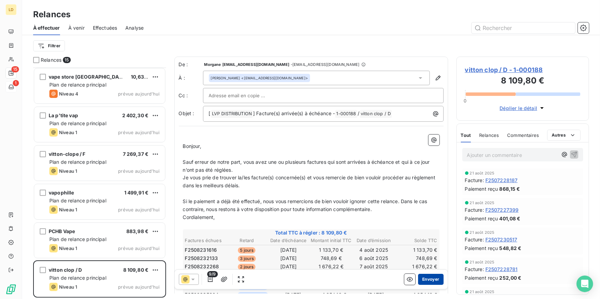
click at [429, 280] on button "Envoyer" at bounding box center [430, 279] width 25 height 11
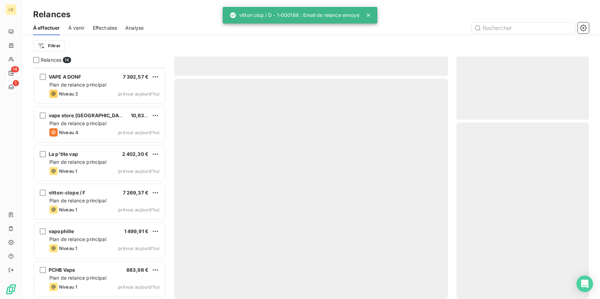
scroll to position [310, 0]
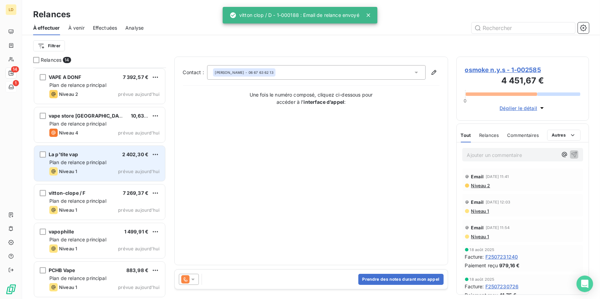
click at [87, 162] on span "Plan de relance principal" at bounding box center [77, 163] width 57 height 6
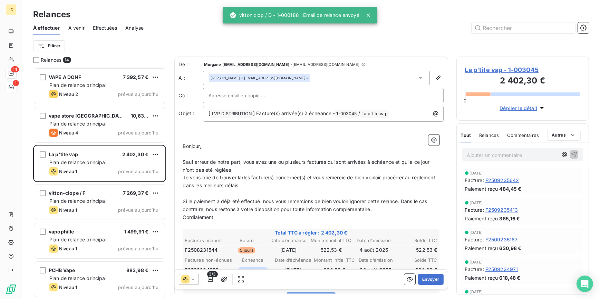
click at [494, 158] on div "Ajouter un commentaire ﻿" at bounding box center [523, 154] width 121 height 13
click at [468, 143] on div "Ajouter un commentaire ﻿" at bounding box center [523, 155] width 132 height 25
click at [488, 149] on div "Ajouter un commentaire ﻿" at bounding box center [523, 154] width 121 height 13
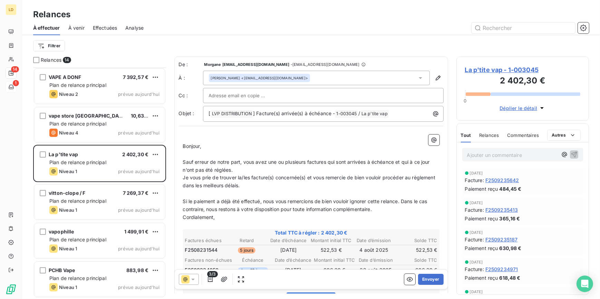
click at [492, 153] on p "Ajouter un commentaire ﻿" at bounding box center [512, 155] width 91 height 9
drag, startPoint x: 268, startPoint y: 184, endPoint x: 212, endPoint y: 185, distance: 56.7
click at [212, 185] on p "Je vous prie de trouver la/les facture(s) concernée(s) et vous remercie de bien…" at bounding box center [311, 182] width 257 height 16
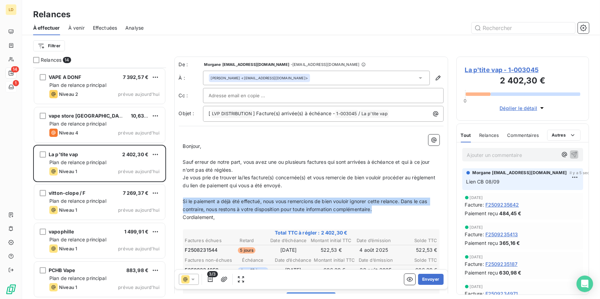
drag, startPoint x: 379, startPoint y: 207, endPoint x: 180, endPoint y: 205, distance: 198.6
click at [180, 205] on div "﻿ Bonjour, ﻿ Sauf erreur de notre part, vous avez une ou plusieurs factures qui…" at bounding box center [311, 260] width 265 height 258
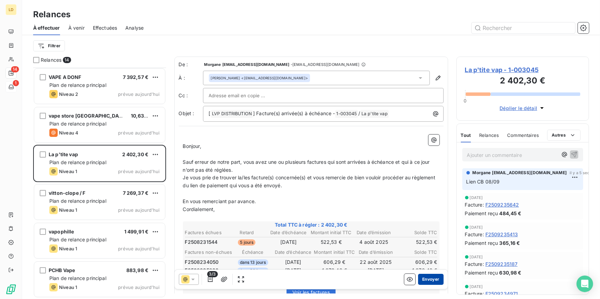
click at [428, 284] on button "Envoyer" at bounding box center [430, 279] width 25 height 11
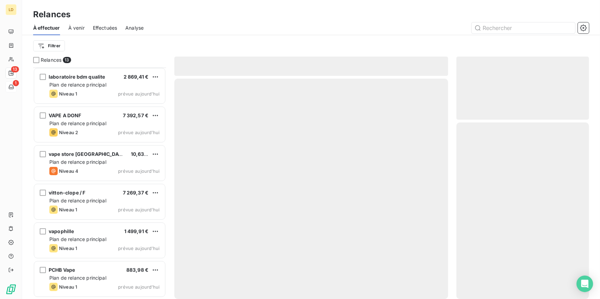
scroll to position [271, 0]
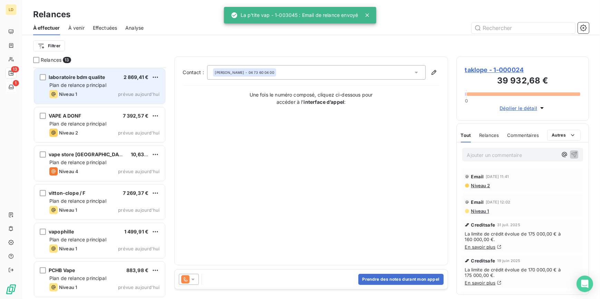
click at [120, 100] on div "laboratoire bdm qualite 2 869,41 € Plan de relance principal Niveau 1 prévue au…" at bounding box center [99, 86] width 131 height 35
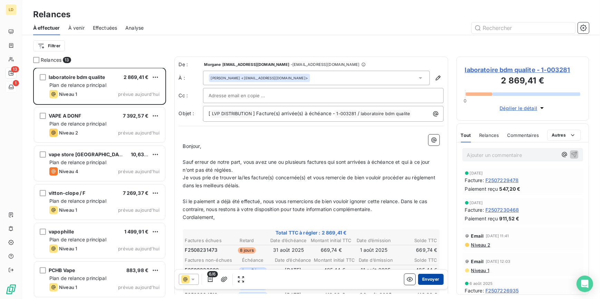
click at [427, 279] on button "Envoyer" at bounding box center [430, 279] width 25 height 11
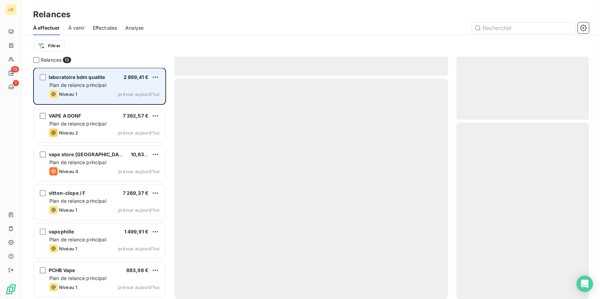
scroll to position [232, 0]
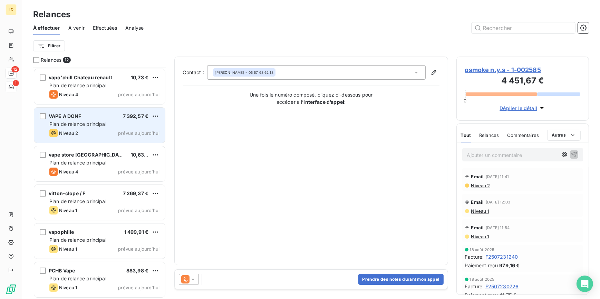
click at [88, 126] on span "Plan de relance principal" at bounding box center [77, 124] width 57 height 6
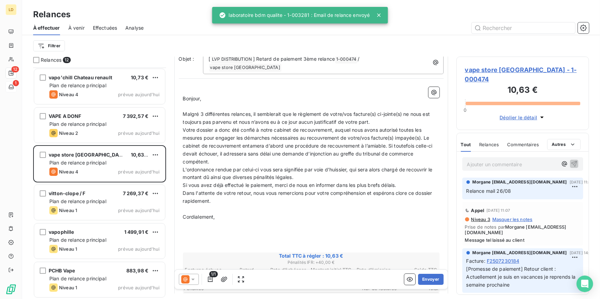
scroll to position [63, 0]
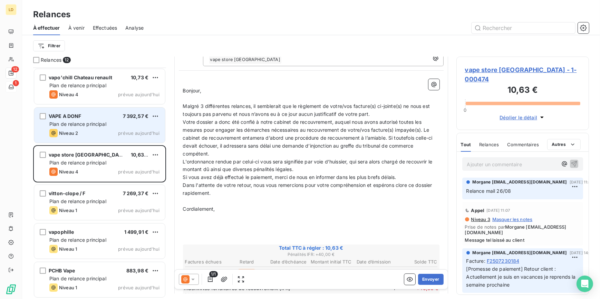
drag, startPoint x: 85, startPoint y: 132, endPoint x: 89, endPoint y: 132, distance: 4.5
click at [86, 132] on div "Niveau 2 prévue aujourd’hui" at bounding box center [104, 133] width 110 height 8
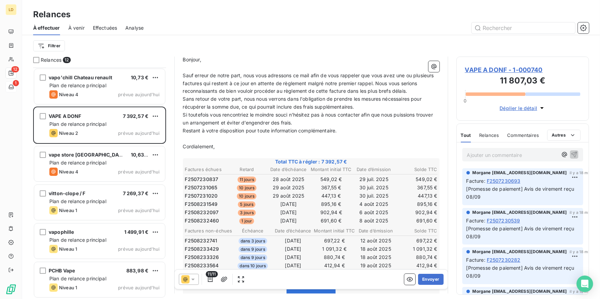
scroll to position [101, 0]
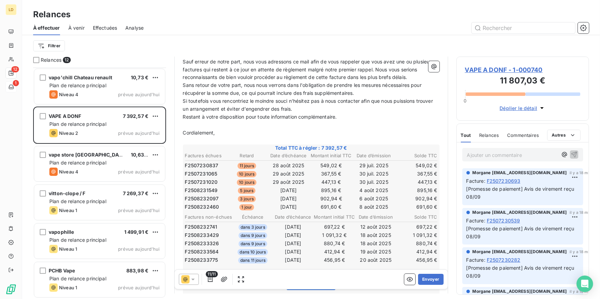
click at [187, 282] on icon at bounding box center [185, 280] width 8 height 8
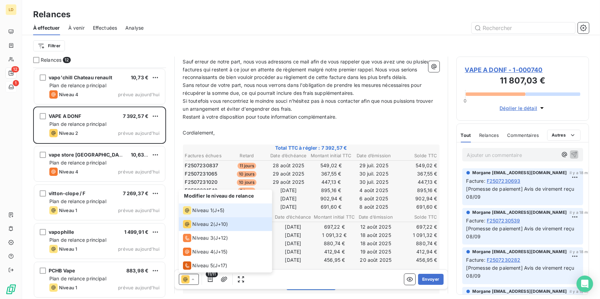
click at [198, 211] on span "Niveau 1" at bounding box center [203, 210] width 20 height 7
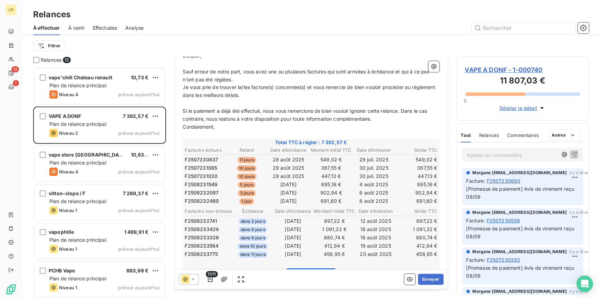
scroll to position [105, 0]
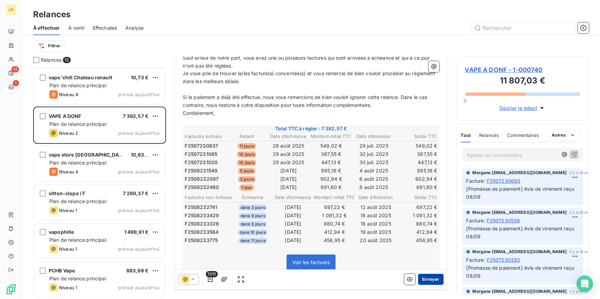
click at [431, 284] on button "Envoyer" at bounding box center [430, 279] width 25 height 11
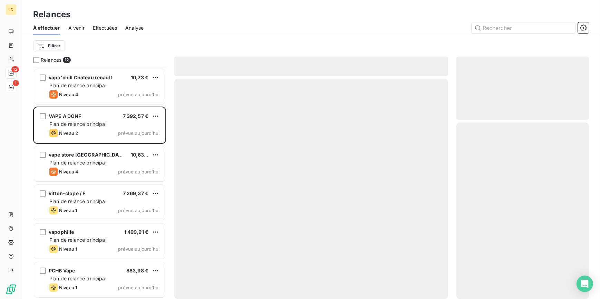
scroll to position [193, 0]
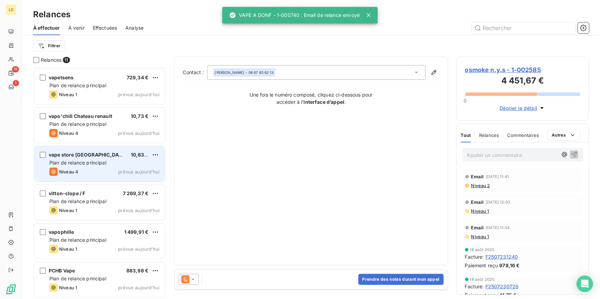
click at [100, 154] on div "vape store limoges 10,63 €" at bounding box center [104, 155] width 110 height 6
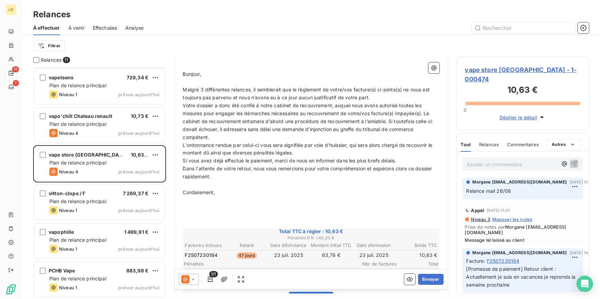
scroll to position [84, 0]
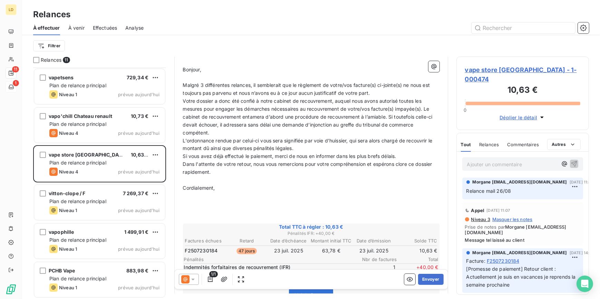
click at [489, 69] on span "vape store limoges - 1-000474" at bounding box center [523, 74] width 116 height 19
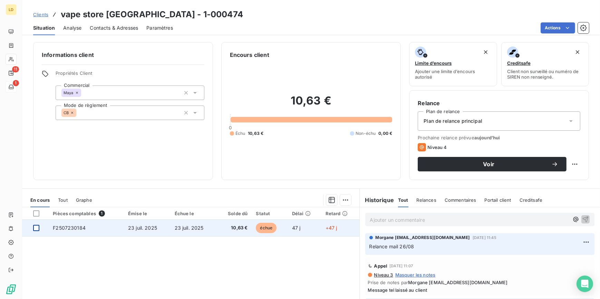
click at [35, 228] on div at bounding box center [36, 228] width 6 height 6
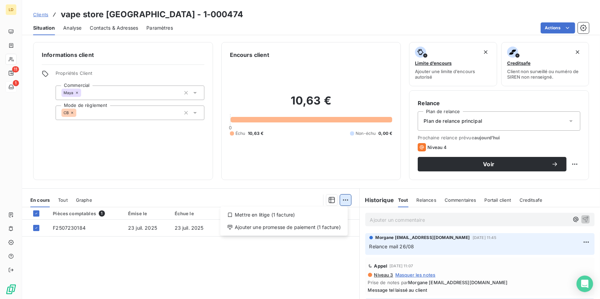
click at [345, 200] on html "LD 11 1 Clients vape store limoges - 1-000474 Situation Analyse Contacts & Adre…" at bounding box center [300, 149] width 600 height 299
click at [325, 212] on div "Mettre en litige (1 facture)" at bounding box center [284, 215] width 122 height 11
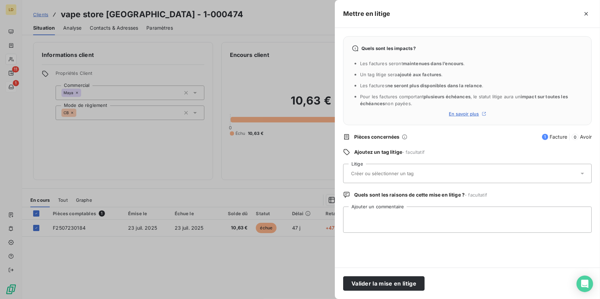
click at [359, 171] on input "text" at bounding box center [401, 174] width 101 height 6
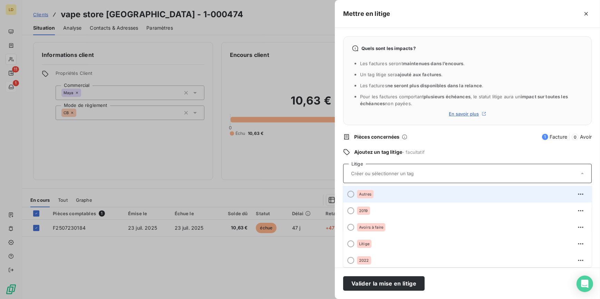
click at [366, 195] on span "Autres" at bounding box center [365, 194] width 12 height 4
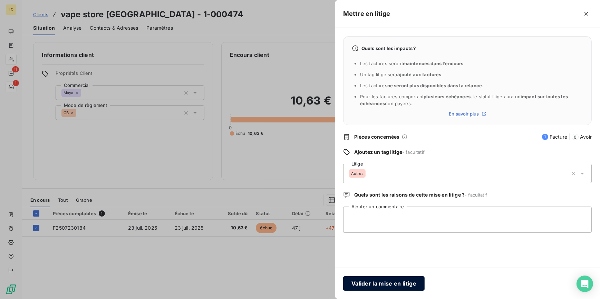
click at [390, 288] on button "Valider la mise en litige" at bounding box center [384, 284] width 82 height 15
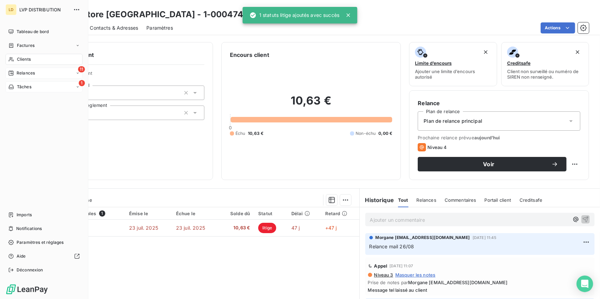
click at [17, 70] on span "Relances" at bounding box center [26, 73] width 18 height 6
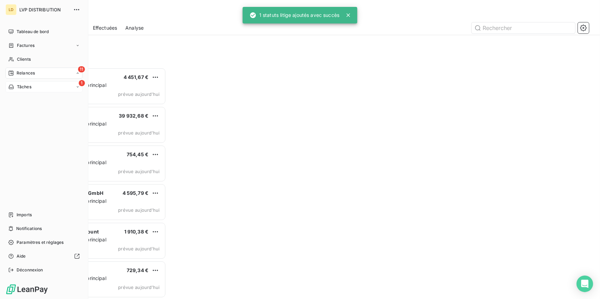
scroll to position [227, 128]
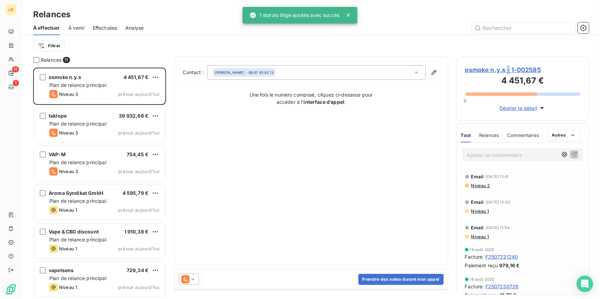
click at [509, 73] on span "osmoke n.y.s - 1-002585" at bounding box center [523, 69] width 116 height 9
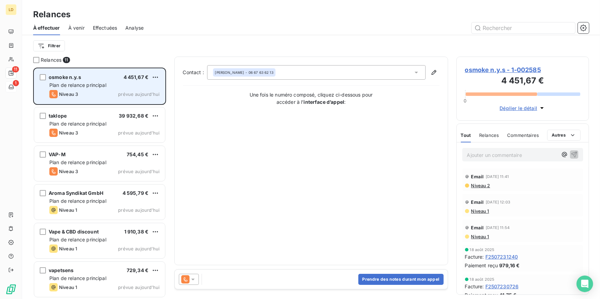
scroll to position [227, 128]
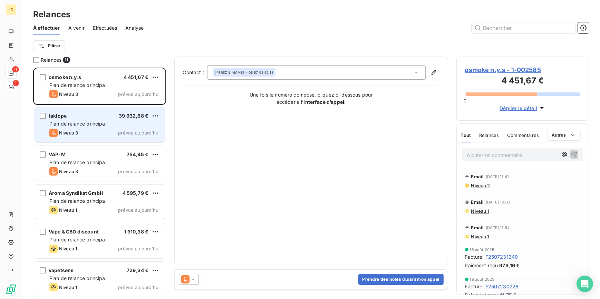
click at [80, 120] on div "taklope 39 932,68 € Plan de relance principal Niveau 3 prévue aujourd’hui" at bounding box center [99, 124] width 131 height 35
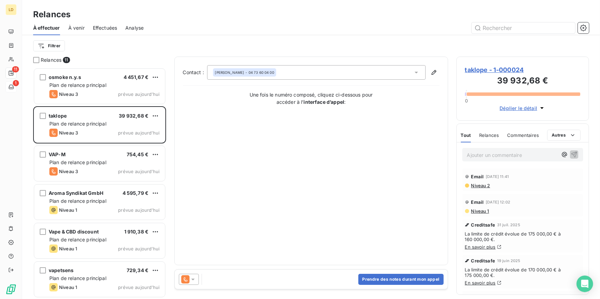
click at [196, 276] on icon at bounding box center [193, 279] width 7 height 7
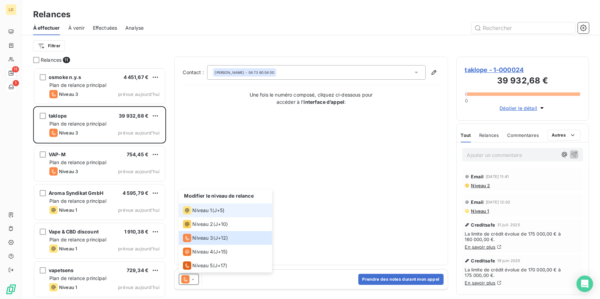
click at [204, 211] on span "Niveau 1" at bounding box center [203, 210] width 20 height 7
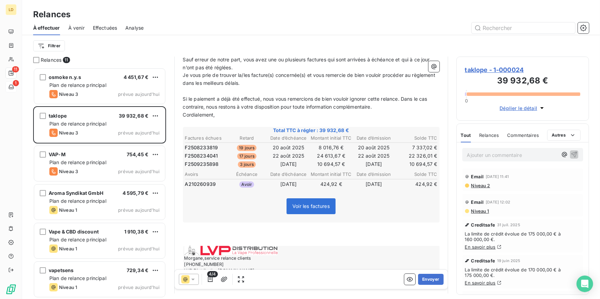
scroll to position [105, 0]
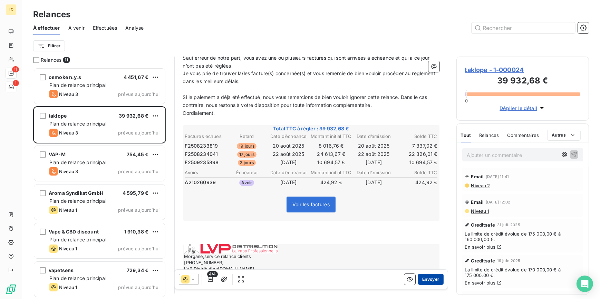
click at [423, 279] on button "Envoyer" at bounding box center [430, 279] width 25 height 11
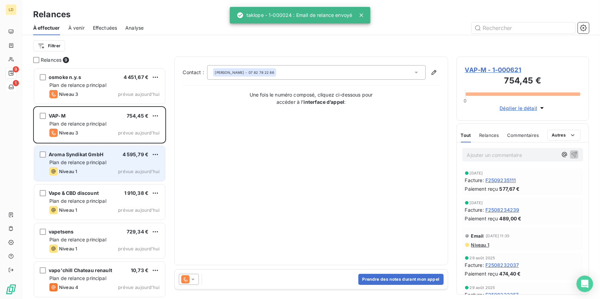
click at [90, 161] on span "Plan de relance principal" at bounding box center [77, 163] width 57 height 6
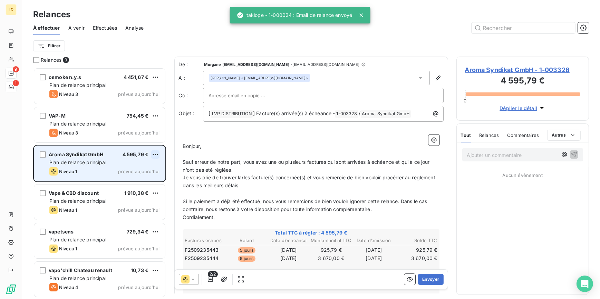
click at [155, 155] on html "LD 9 1 Relances À effectuer À venir Effectuées Analyse Filtrer Relances 9 osmok…" at bounding box center [300, 149] width 600 height 299
drag, startPoint x: 153, startPoint y: 170, endPoint x: 138, endPoint y: 183, distance: 19.8
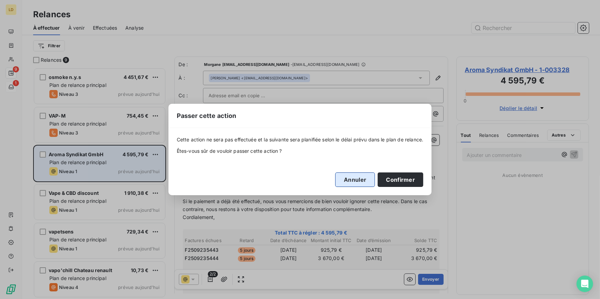
drag, startPoint x: 402, startPoint y: 178, endPoint x: 377, endPoint y: 178, distance: 25.6
click at [402, 178] on button "Confirmer" at bounding box center [401, 180] width 46 height 15
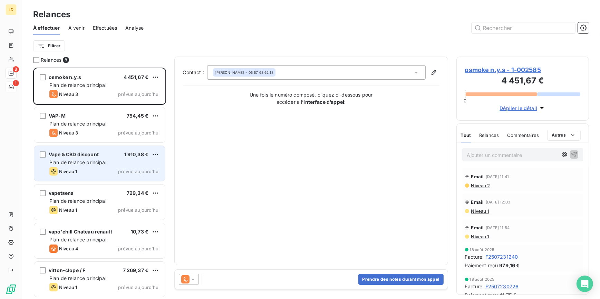
click at [100, 158] on div "Vape & CBD discount 1 910,38 €" at bounding box center [104, 155] width 110 height 6
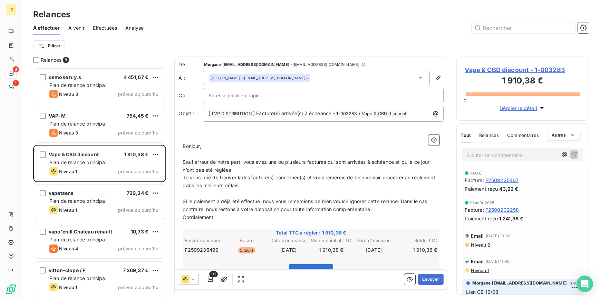
click at [508, 154] on p "Ajouter un commentaire ﻿" at bounding box center [512, 155] width 91 height 9
drag, startPoint x: 277, startPoint y: 190, endPoint x: 211, endPoint y: 186, distance: 65.8
click at [211, 186] on p "Je vous prie de trouver la/les facture(s) concernée(s) et vous remercie de bien…" at bounding box center [311, 182] width 257 height 16
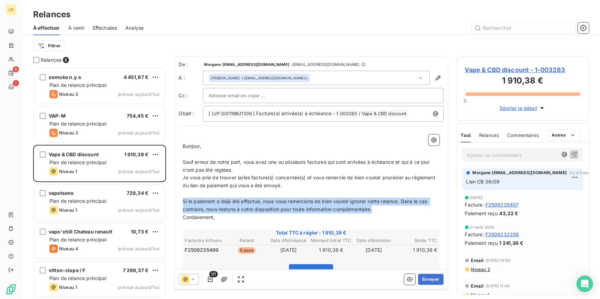
drag, startPoint x: 273, startPoint y: 209, endPoint x: 175, endPoint y: 201, distance: 98.0
click at [175, 201] on div "De : Morgane morgane.bazire@lvp-distribution.fr - morgane.bazire@lvp-distributi…" at bounding box center [311, 211] width 274 height 308
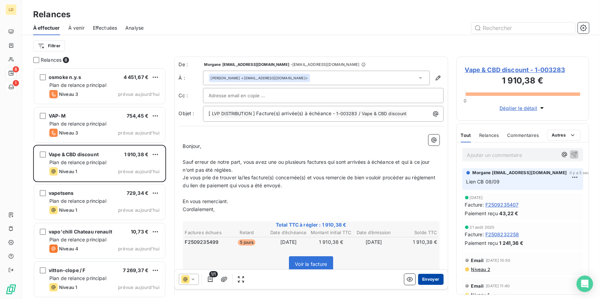
click at [433, 278] on button "Envoyer" at bounding box center [430, 279] width 25 height 11
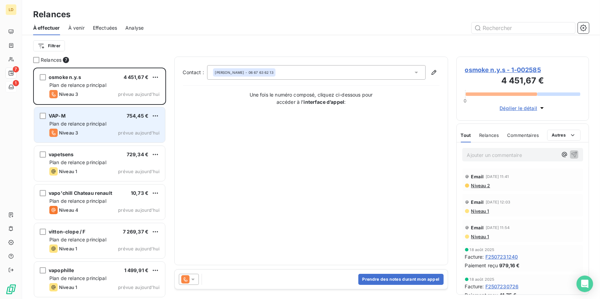
click at [99, 133] on div "Niveau 3 prévue aujourd’hui" at bounding box center [104, 133] width 110 height 8
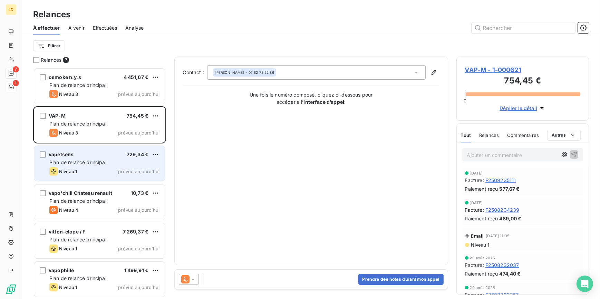
click at [92, 151] on div "vapetsens 729,34 € Plan de relance principal Niveau 1 prévue aujourd’hui" at bounding box center [99, 163] width 131 height 35
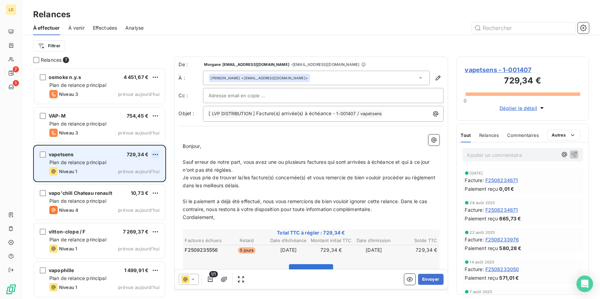
click at [156, 156] on html "LD 7 1 Relances À effectuer À venir Effectuées Analyse Filtrer Relances 7 osmok…" at bounding box center [300, 149] width 600 height 299
click at [136, 177] on div "Passer cette action" at bounding box center [126, 180] width 62 height 11
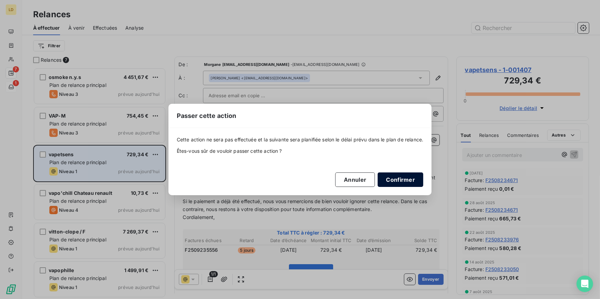
click at [410, 179] on button "Confirmer" at bounding box center [401, 180] width 46 height 15
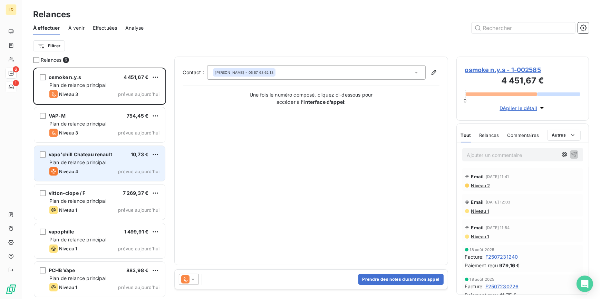
click at [104, 158] on div "vapo'chill Chateau renault" at bounding box center [81, 154] width 64 height 7
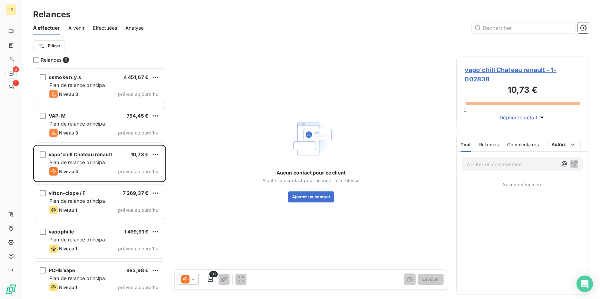
click at [509, 68] on span "vapo'chill Chateau renault - 1-002838" at bounding box center [523, 74] width 116 height 19
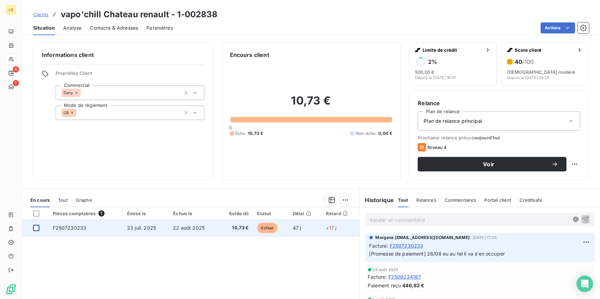
click at [36, 228] on div at bounding box center [36, 228] width 6 height 6
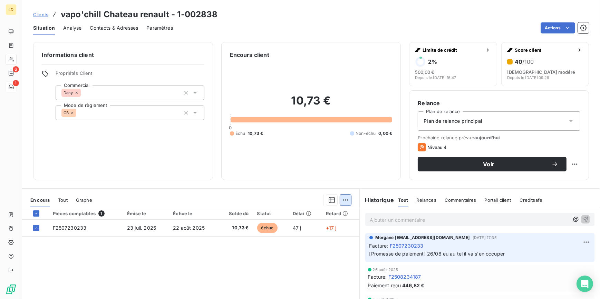
click at [338, 204] on html "LD 6 1 Clients vapo'chill Chateau renault - 1-002838 Situation Analyse Contacts…" at bounding box center [300, 149] width 600 height 299
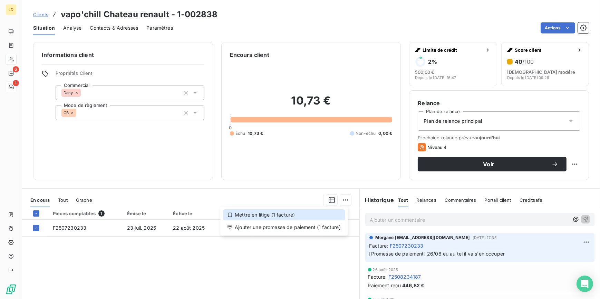
click at [284, 216] on div "Mettre en litige (1 facture)" at bounding box center [284, 215] width 122 height 11
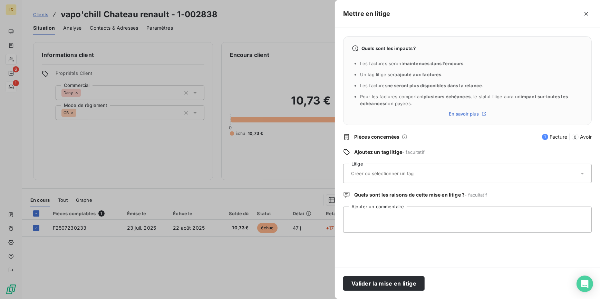
click at [372, 172] on input "text" at bounding box center [401, 174] width 101 height 6
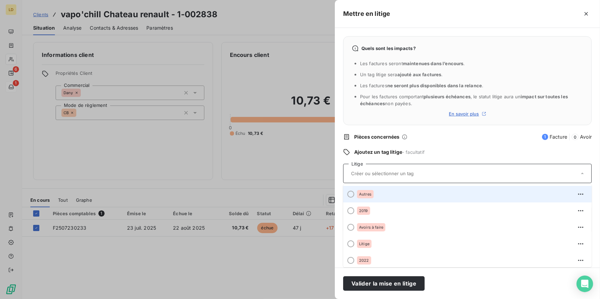
click at [359, 195] on span "Autres" at bounding box center [365, 194] width 12 height 4
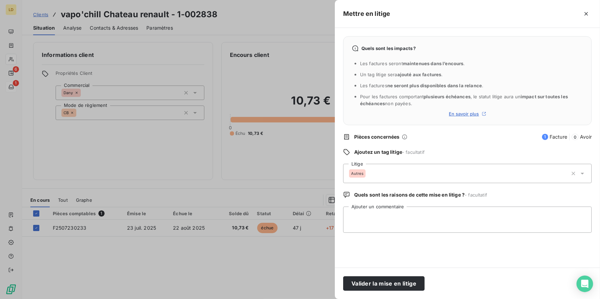
click at [388, 292] on div "Valider la mise en litige" at bounding box center [467, 283] width 265 height 31
drag, startPoint x: 388, startPoint y: 286, endPoint x: 74, endPoint y: 102, distance: 363.5
click at [387, 286] on button "Valider la mise en litige" at bounding box center [384, 284] width 82 height 15
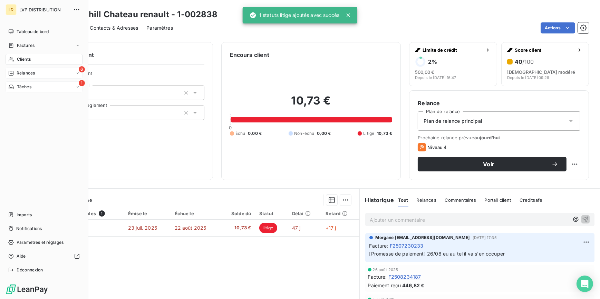
click at [13, 70] on div "Relances" at bounding box center [21, 73] width 27 height 6
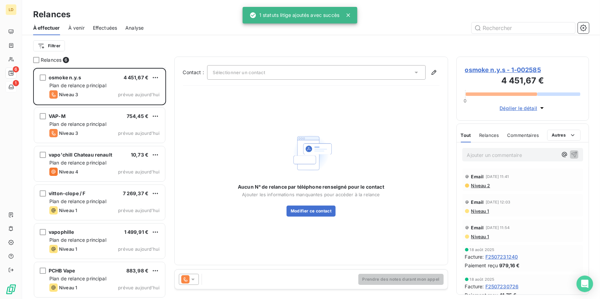
scroll to position [0, 0]
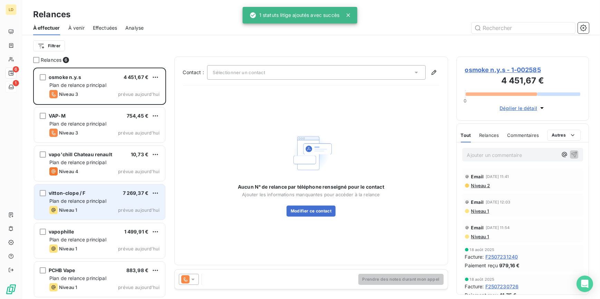
click at [87, 206] on div "Niveau 1 prévue aujourd’hui" at bounding box center [104, 210] width 110 height 8
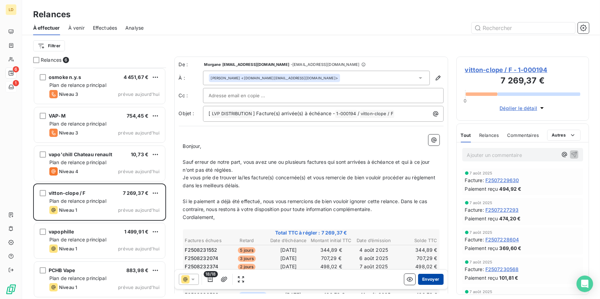
click at [424, 279] on button "Envoyer" at bounding box center [430, 279] width 25 height 11
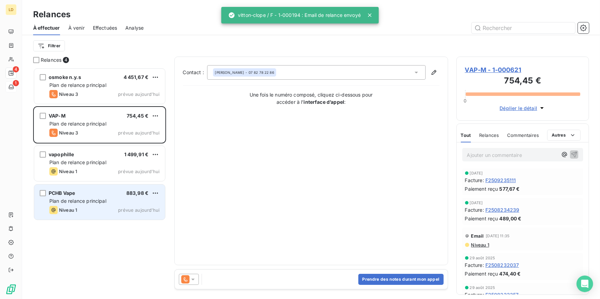
click at [89, 190] on div "PCHB Vape 883,98 €" at bounding box center [104, 193] width 110 height 6
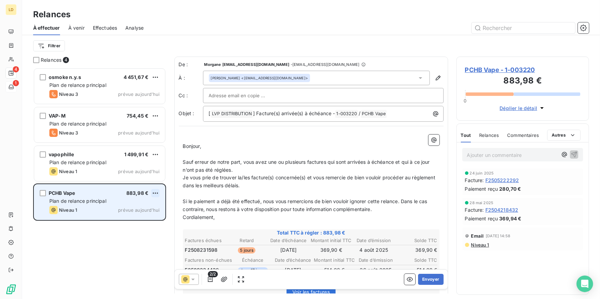
click at [156, 193] on html "LD 4 1 Relances À effectuer À venir Effectuées Analyse Filtrer Relances 4 osmok…" at bounding box center [300, 149] width 600 height 299
click at [135, 217] on div "Passer cette action" at bounding box center [126, 219] width 62 height 11
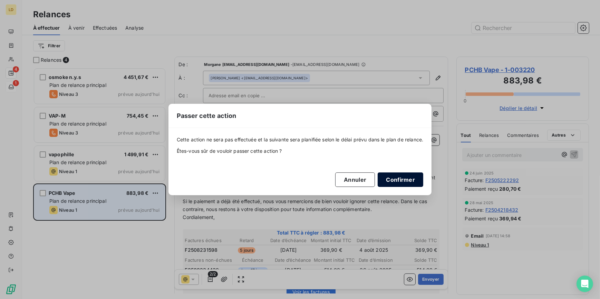
click at [395, 176] on button "Confirmer" at bounding box center [401, 180] width 46 height 15
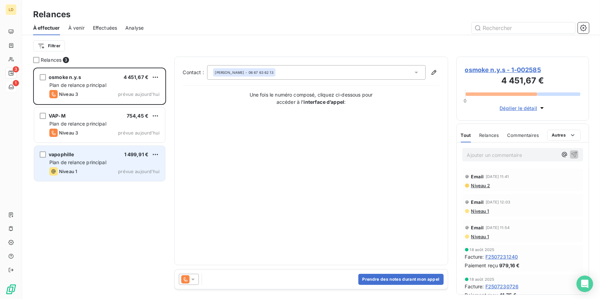
click at [68, 154] on span "vapophille" at bounding box center [62, 155] width 26 height 6
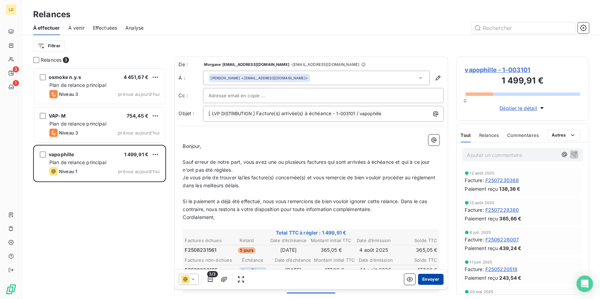
click at [420, 278] on button "Envoyer" at bounding box center [430, 279] width 25 height 11
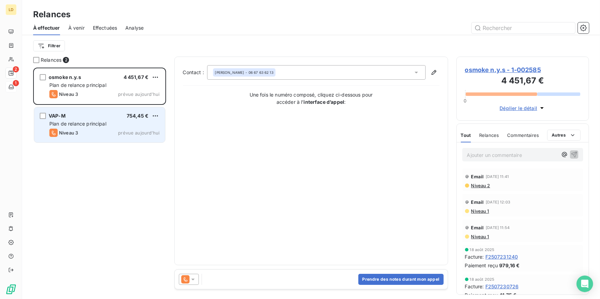
click at [103, 118] on div "VAP-M 754,45 €" at bounding box center [104, 116] width 110 height 6
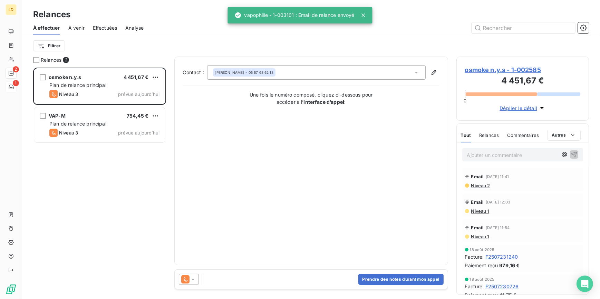
click at [194, 282] on icon at bounding box center [193, 279] width 7 height 7
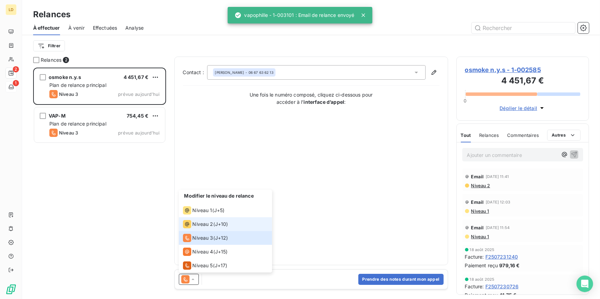
click at [206, 224] on span "Niveau 2" at bounding box center [203, 224] width 21 height 7
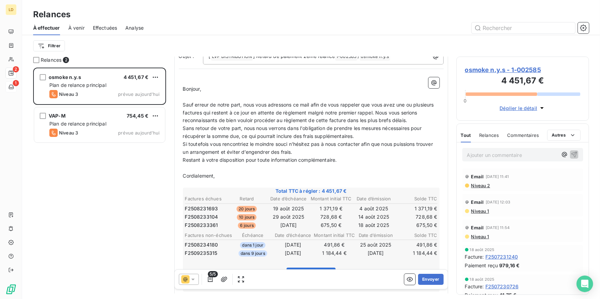
scroll to position [63, 0]
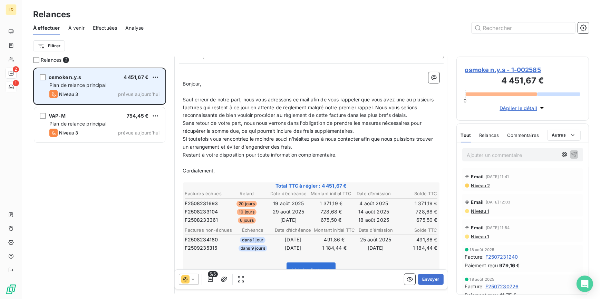
click at [94, 77] on div "osmoke n.y.s 4 451,67 €" at bounding box center [104, 77] width 110 height 6
click at [155, 77] on html "LD 2 1 Relances À effectuer À venir Effectuées Analyse Filtrer Relances 2 osmok…" at bounding box center [300, 149] width 600 height 299
click at [129, 107] on div "Passer cette action" at bounding box center [126, 103] width 62 height 11
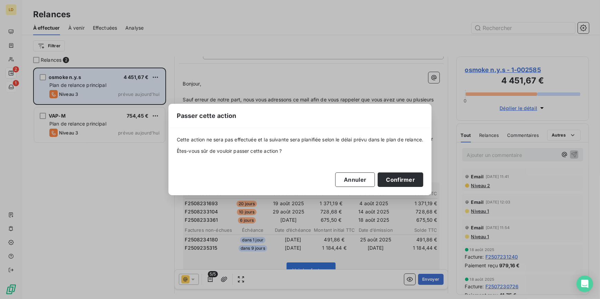
click at [397, 188] on div "Cette action ne sera pas effectuée et la suivante sera planifiée selon le délai…" at bounding box center [301, 161] width 264 height 67
click at [396, 185] on button "Confirmer" at bounding box center [401, 180] width 46 height 15
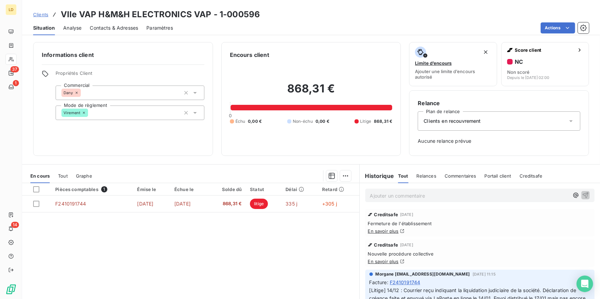
click at [383, 231] on link "En savoir plus" at bounding box center [383, 232] width 31 height 6
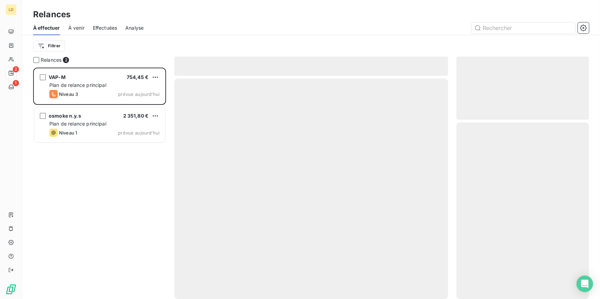
scroll to position [227, 128]
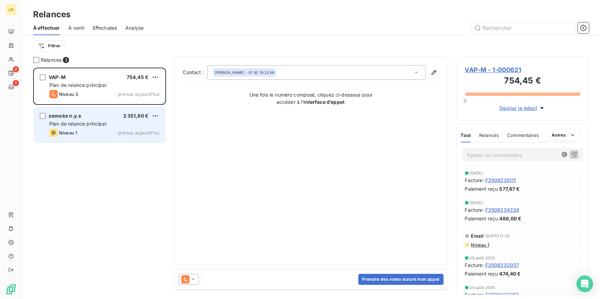
click at [110, 121] on div "Plan de relance principal" at bounding box center [104, 124] width 110 height 7
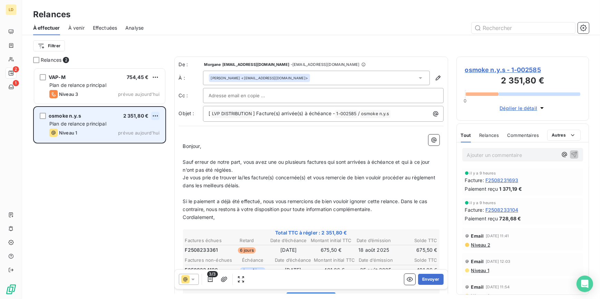
click at [158, 115] on html "LD 2 1 Relances À effectuer À venir Effectuées Analyse Filtrer Relances 2 VAP-M…" at bounding box center [300, 149] width 600 height 299
click at [131, 142] on div "Passer cette action" at bounding box center [126, 141] width 62 height 11
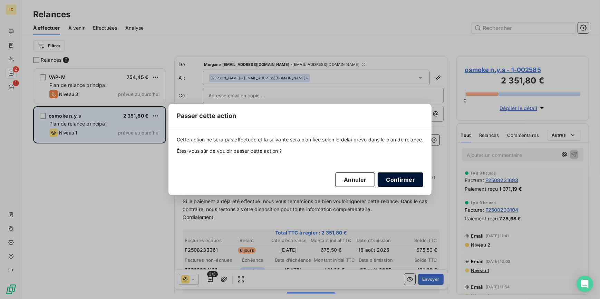
drag, startPoint x: 407, startPoint y: 178, endPoint x: 401, endPoint y: 179, distance: 5.3
click at [406, 179] on button "Confirmer" at bounding box center [401, 180] width 46 height 15
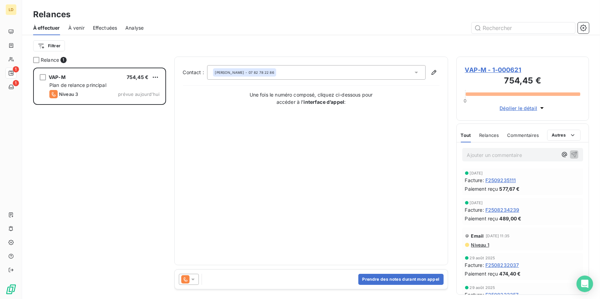
click at [184, 275] on div at bounding box center [189, 279] width 20 height 11
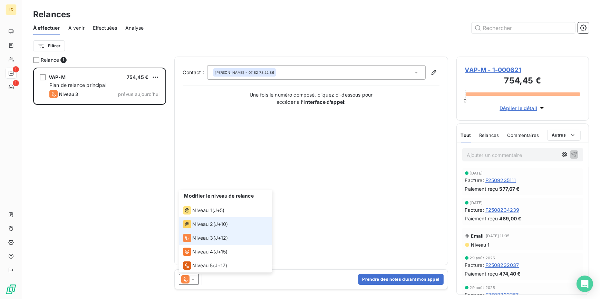
click at [194, 223] on span "Niveau 2" at bounding box center [203, 224] width 21 height 7
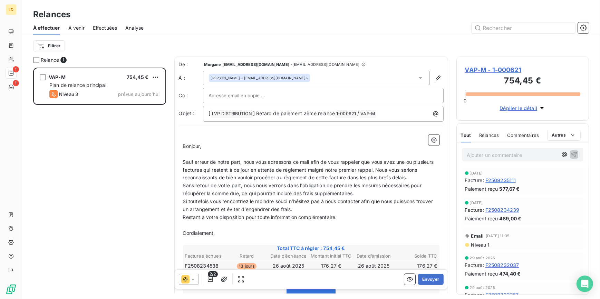
click at [193, 277] on icon at bounding box center [193, 279] width 7 height 7
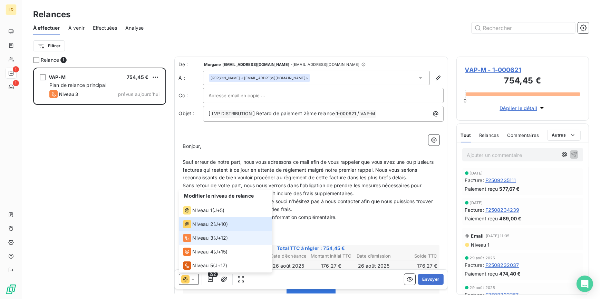
click at [211, 235] on span "Niveau 3" at bounding box center [203, 238] width 21 height 7
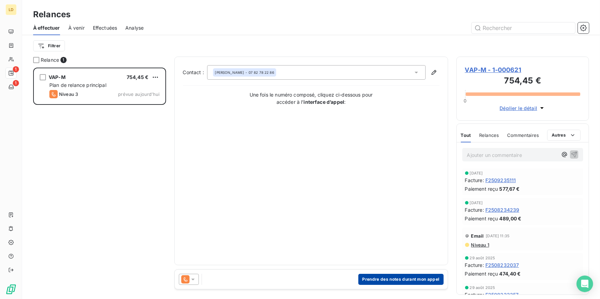
click at [387, 274] on div "Prendre des notes durant mon appel" at bounding box center [311, 279] width 273 height 19
click at [385, 278] on button "Prendre des notes durant mon appel" at bounding box center [401, 279] width 85 height 11
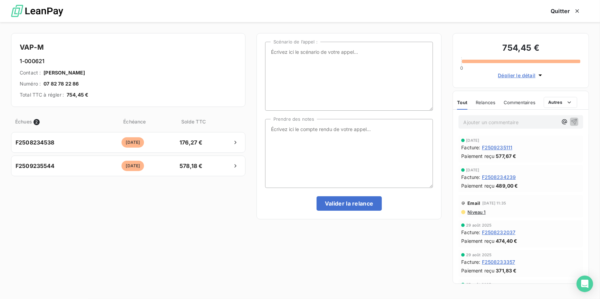
click at [264, 134] on div "Scénario de l’appel : Prendre des notes Valider la relance" at bounding box center [349, 126] width 185 height 187
drag, startPoint x: 297, startPoint y: 141, endPoint x: 290, endPoint y: 139, distance: 6.8
click at [295, 141] on textarea "Prendre des notes" at bounding box center [349, 153] width 168 height 69
type textarea "Message tel laissé"
click at [362, 204] on button "Valider la relance" at bounding box center [349, 204] width 65 height 15
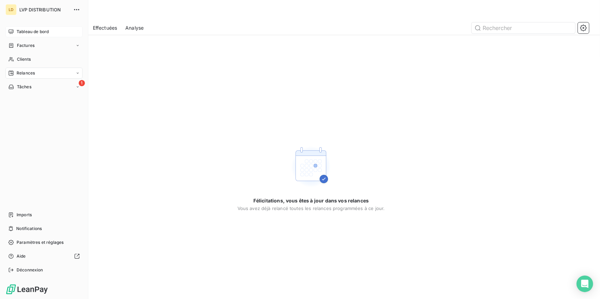
click at [29, 34] on span "Tableau de bord" at bounding box center [33, 32] width 32 height 6
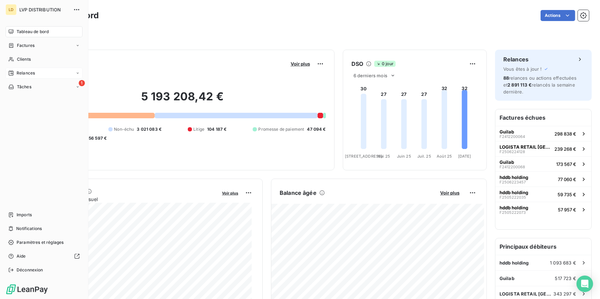
click at [31, 75] on span "Relances" at bounding box center [26, 73] width 18 height 6
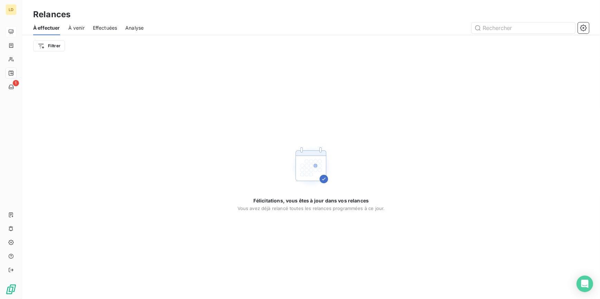
click at [88, 27] on div "À effectuer À venir Effectuées Analyse" at bounding box center [311, 28] width 578 height 15
click at [75, 26] on span "À venir" at bounding box center [76, 28] width 16 height 7
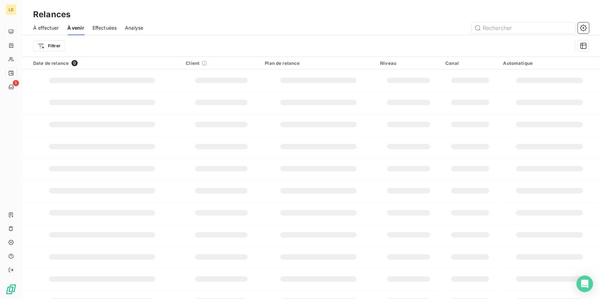
click at [105, 23] on div "Effectuées" at bounding box center [105, 28] width 25 height 15
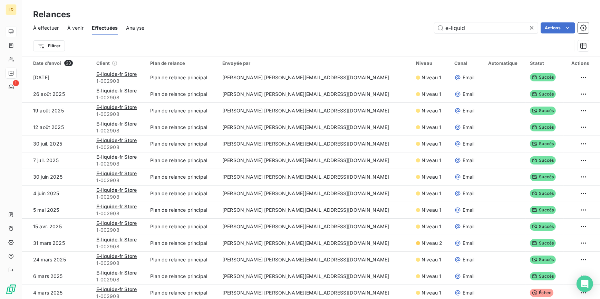
drag, startPoint x: 477, startPoint y: 26, endPoint x: 384, endPoint y: 28, distance: 92.9
click at [386, 28] on div "e-liquid Actions" at bounding box center [371, 27] width 437 height 11
click at [319, 34] on div "À effectuer À venir Effectuées Analyse Actions" at bounding box center [311, 28] width 578 height 15
click at [362, 25] on div "Actions" at bounding box center [371, 27] width 437 height 11
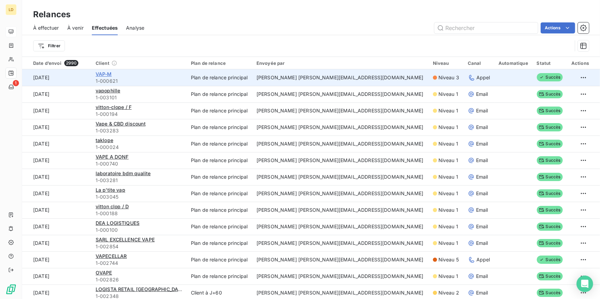
click at [112, 74] on span "VAP-M" at bounding box center [104, 74] width 16 height 6
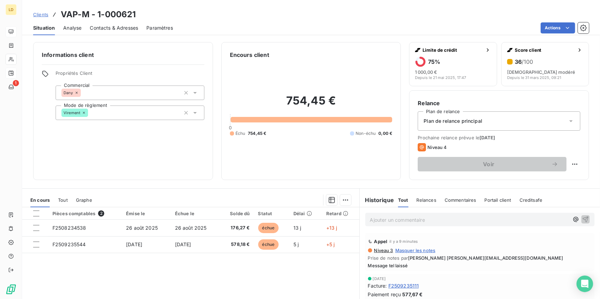
click at [121, 26] on span "Contacts & Adresses" at bounding box center [114, 28] width 48 height 7
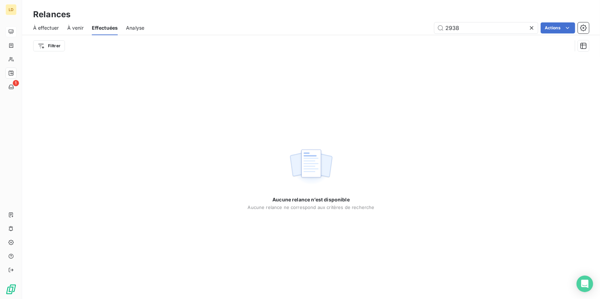
type input "2938"
drag, startPoint x: 470, startPoint y: 25, endPoint x: 395, endPoint y: 20, distance: 75.4
click at [409, 21] on div "À effectuer À venir Effectuées Analyse 2938 Actions" at bounding box center [311, 28] width 578 height 15
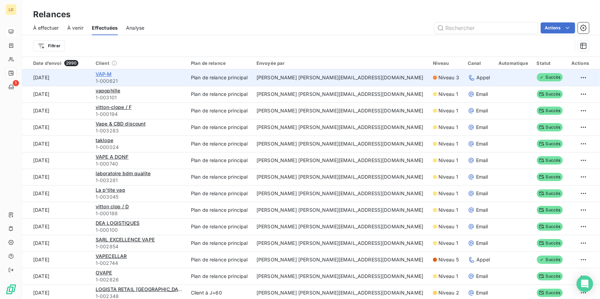
click at [112, 74] on span "VAP-M" at bounding box center [104, 74] width 16 height 6
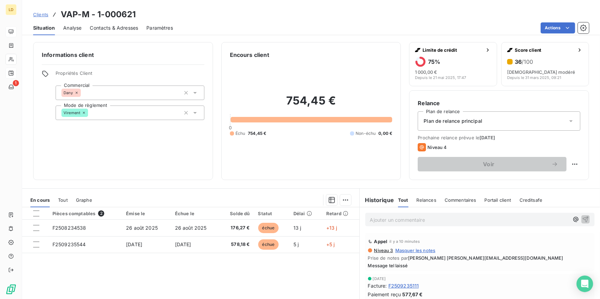
click at [119, 27] on span "Contacts & Adresses" at bounding box center [114, 28] width 48 height 7
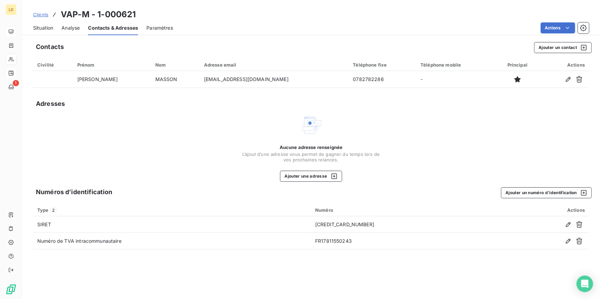
click at [69, 25] on span "Analyse" at bounding box center [70, 28] width 18 height 7
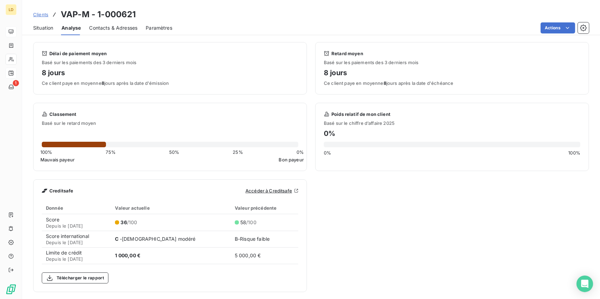
click at [49, 25] on span "Situation" at bounding box center [43, 28] width 20 height 7
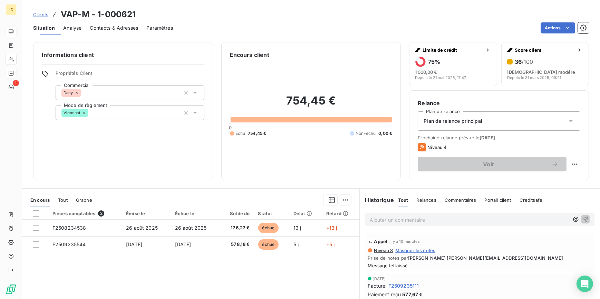
click at [108, 26] on span "Contacts & Adresses" at bounding box center [114, 28] width 48 height 7
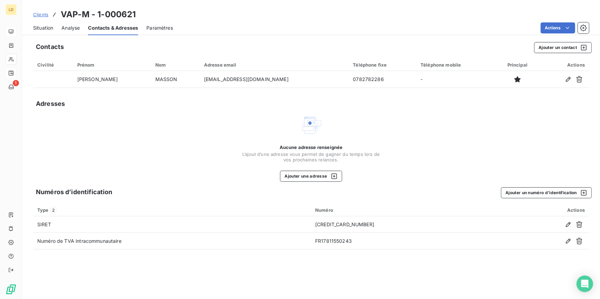
click at [74, 27] on span "Analyse" at bounding box center [70, 28] width 18 height 7
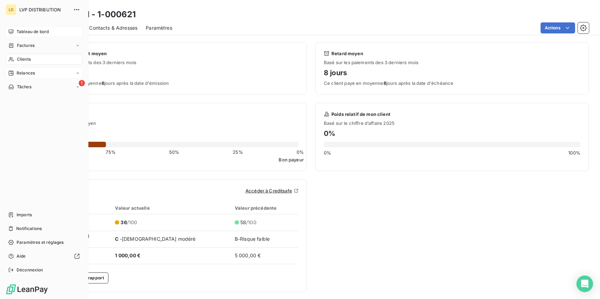
click at [35, 72] on span "Relances" at bounding box center [26, 73] width 18 height 6
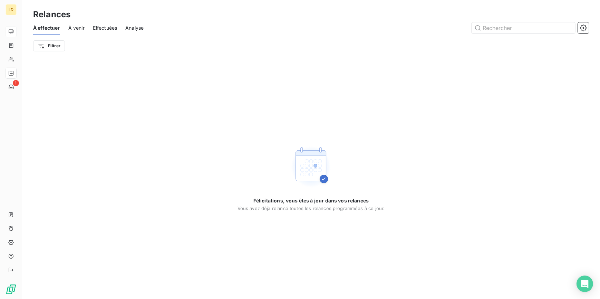
click at [108, 30] on span "Effectuées" at bounding box center [105, 28] width 25 height 7
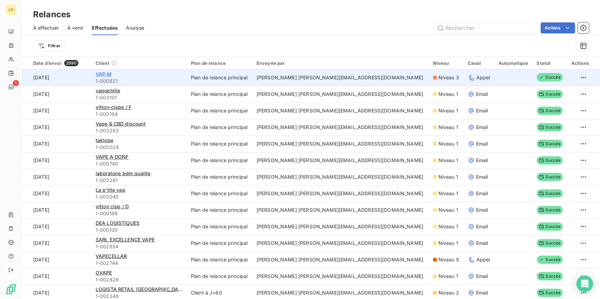
click at [109, 73] on span "VAP-M" at bounding box center [104, 74] width 16 height 6
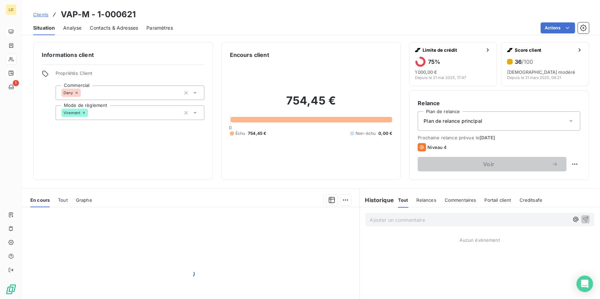
click at [128, 26] on span "Contacts & Adresses" at bounding box center [114, 28] width 48 height 7
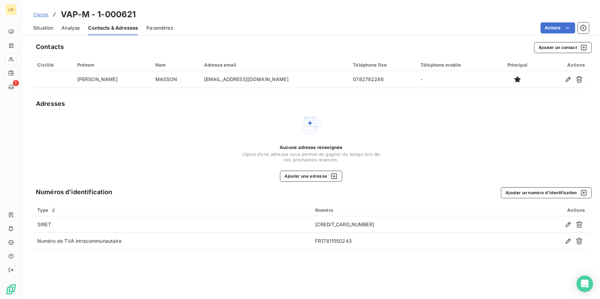
click at [48, 28] on span "Situation" at bounding box center [43, 28] width 20 height 7
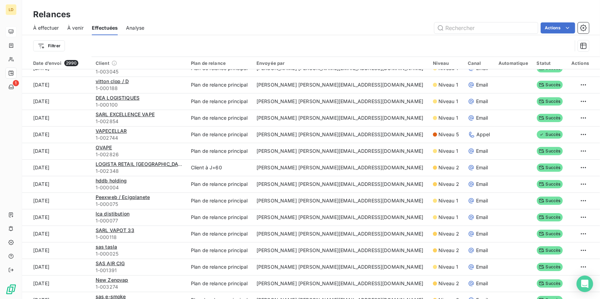
scroll to position [21, 0]
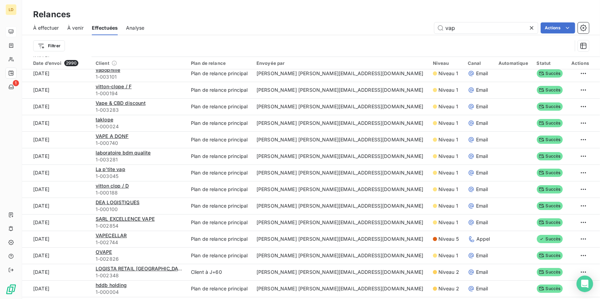
type input "vapa"
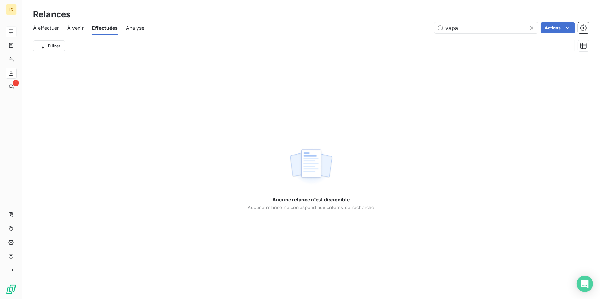
drag, startPoint x: 442, startPoint y: 22, endPoint x: 391, endPoint y: 20, distance: 51.5
click at [414, 20] on div "Relances À effectuer À venir Effectuées Analyse vapa Actions Filtrer" at bounding box center [311, 28] width 578 height 57
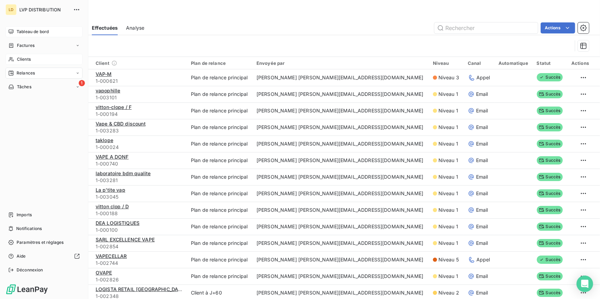
click at [23, 58] on span "Clients" at bounding box center [24, 59] width 14 height 6
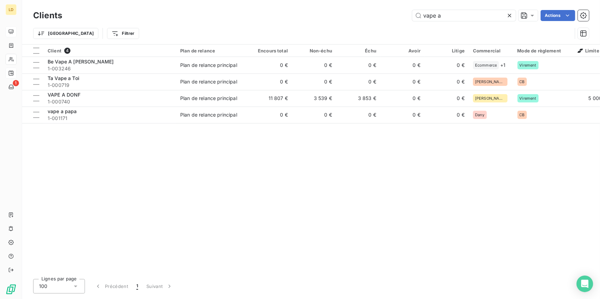
drag, startPoint x: 444, startPoint y: 16, endPoint x: 381, endPoint y: 14, distance: 63.2
click at [381, 14] on div "vape a Actions" at bounding box center [329, 15] width 519 height 11
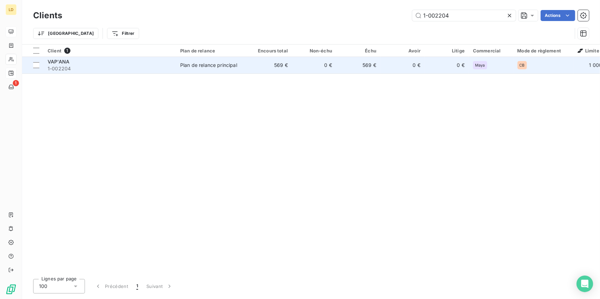
type input "1-002204"
click at [221, 66] on div "Plan de relance principal" at bounding box center [208, 65] width 57 height 7
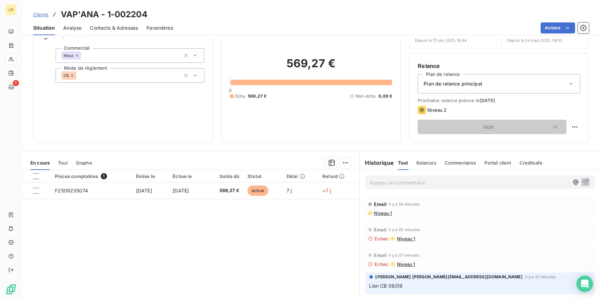
scroll to position [41, 0]
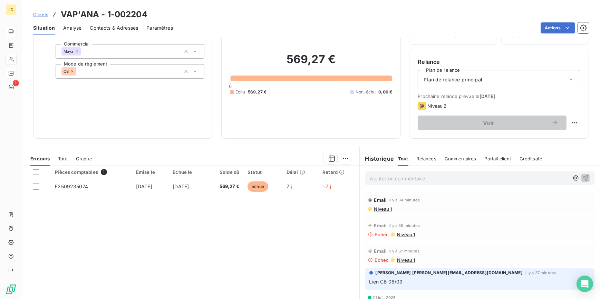
click at [125, 28] on span "Contacts & Adresses" at bounding box center [114, 28] width 48 height 7
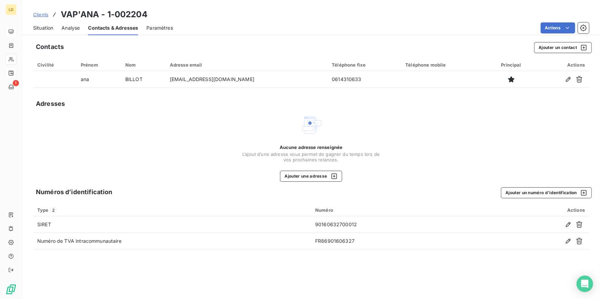
click at [46, 27] on span "Situation" at bounding box center [43, 28] width 20 height 7
